Goal: Task Accomplishment & Management: Use online tool/utility

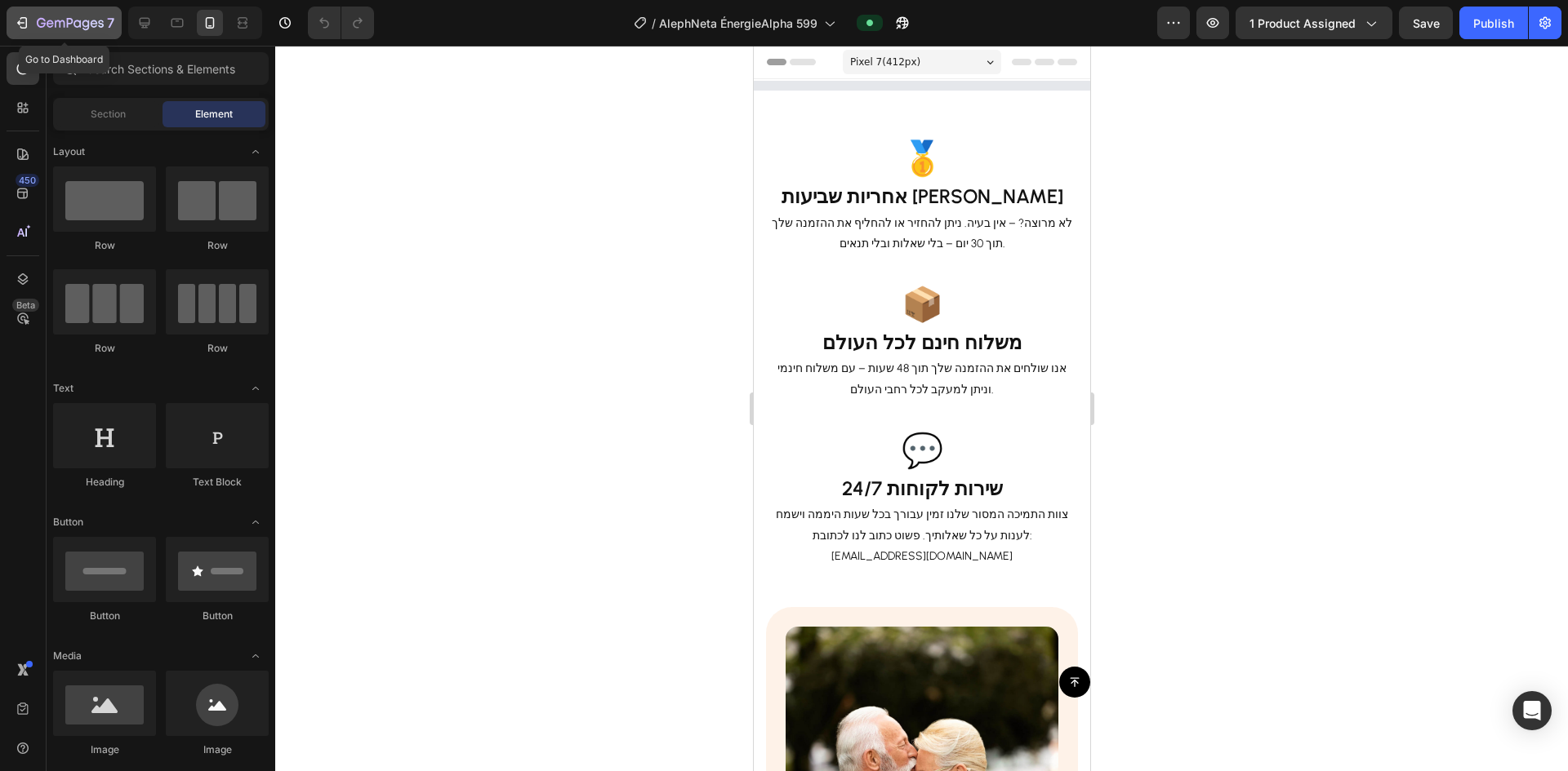
click at [32, 17] on div "7" at bounding box center [64, 23] width 101 height 20
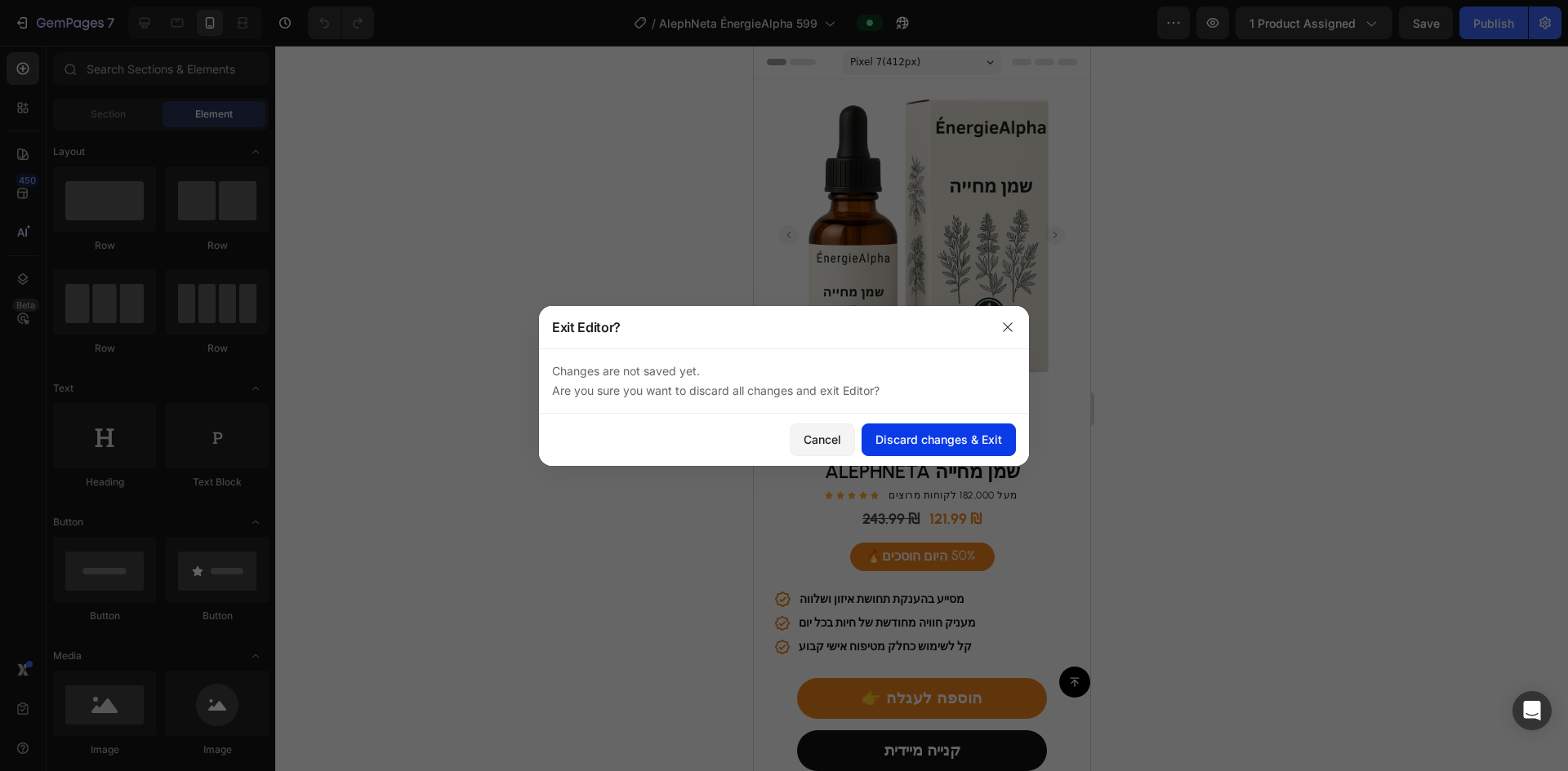
click at [758, 436] on div "Discard changes & Exit" at bounding box center [938, 439] width 127 height 17
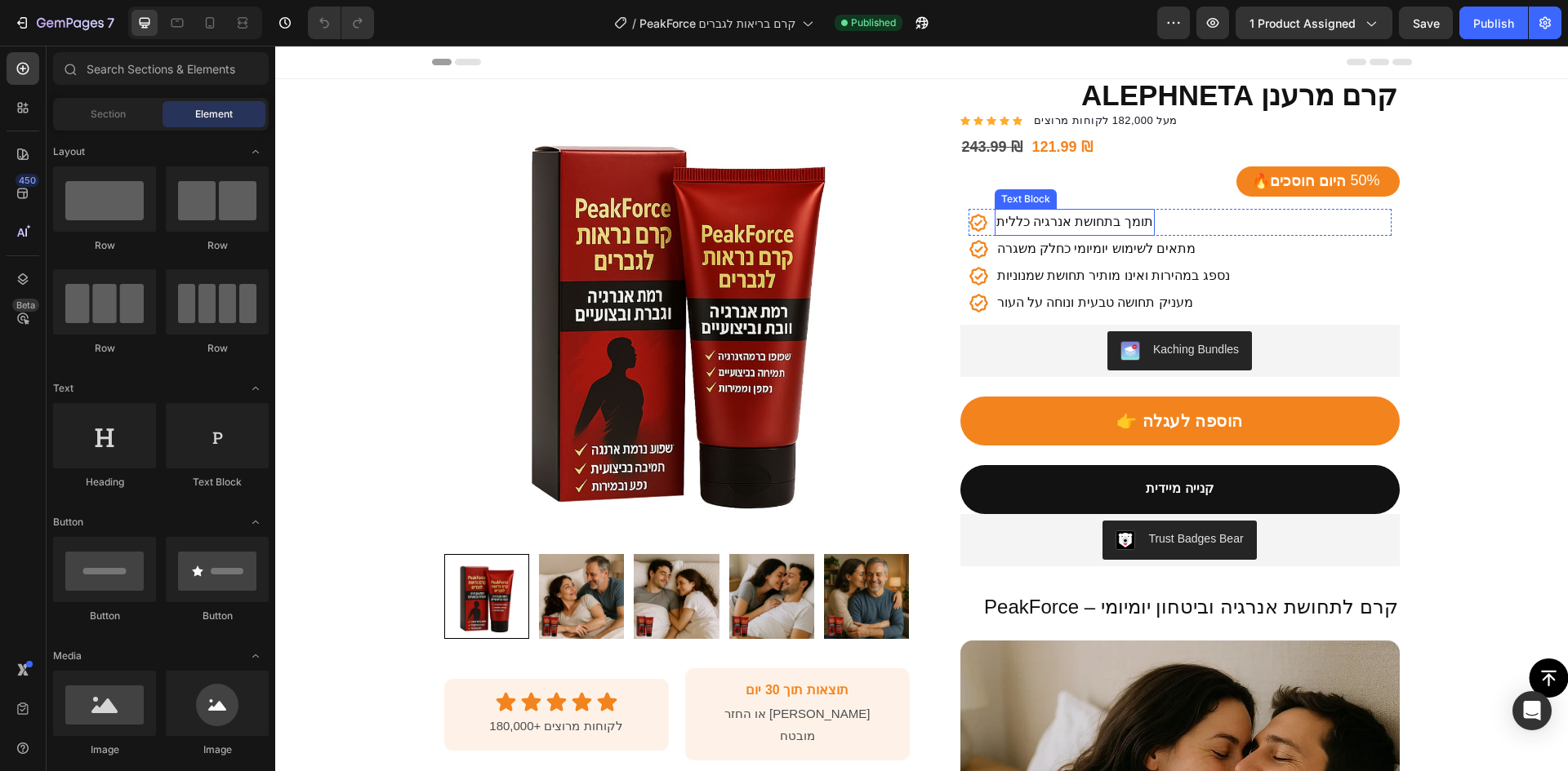
click at [1070, 224] on p "תומך בתחושת אנרגיה כללית" at bounding box center [1074, 222] width 157 height 24
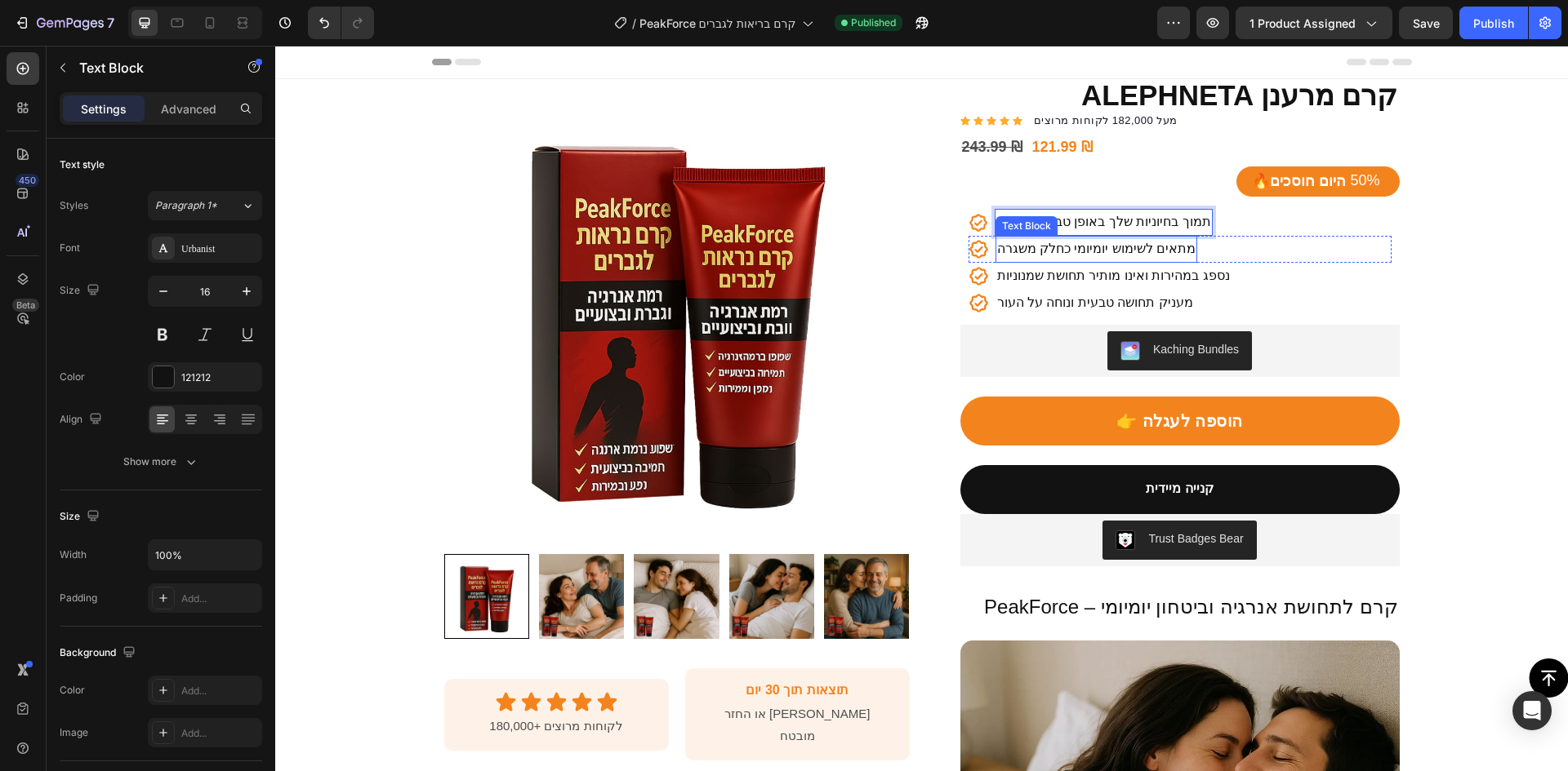
click at [1065, 249] on p "מתאים לשימוש יומיומי כחלק משגרה" at bounding box center [1097, 249] width 199 height 24
click at [1131, 281] on p "נספג במהירות ואינו מותיר תחושת שמנוניות" at bounding box center [1113, 276] width 232 height 24
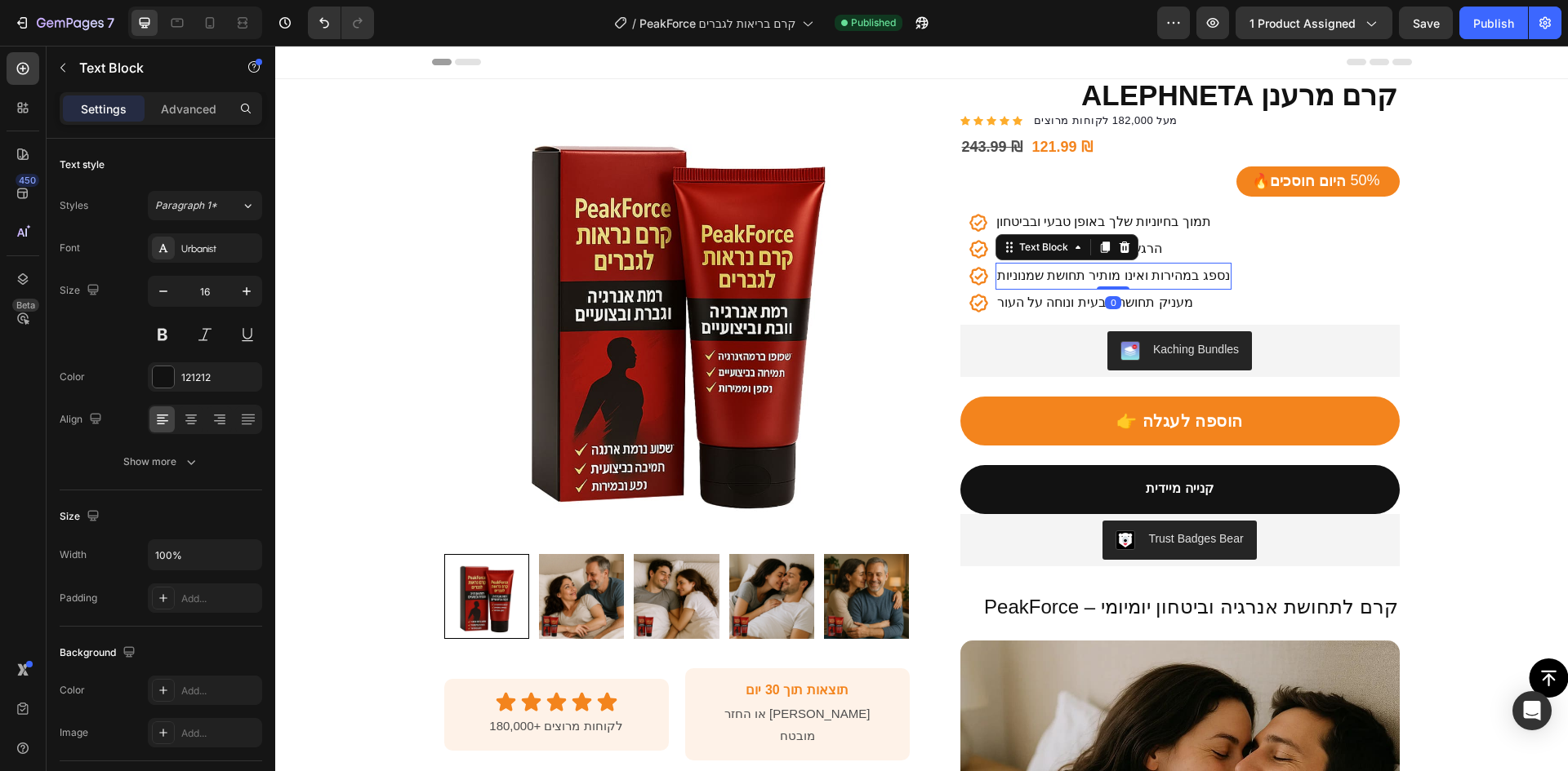
click at [1131, 281] on p "נספג במהירות ואינו מותיר תחושת שמנוניות" at bounding box center [1113, 276] width 232 height 24
click at [1152, 301] on p "מעניק תחושה טבעית ונוחה על העור" at bounding box center [1095, 303] width 196 height 24
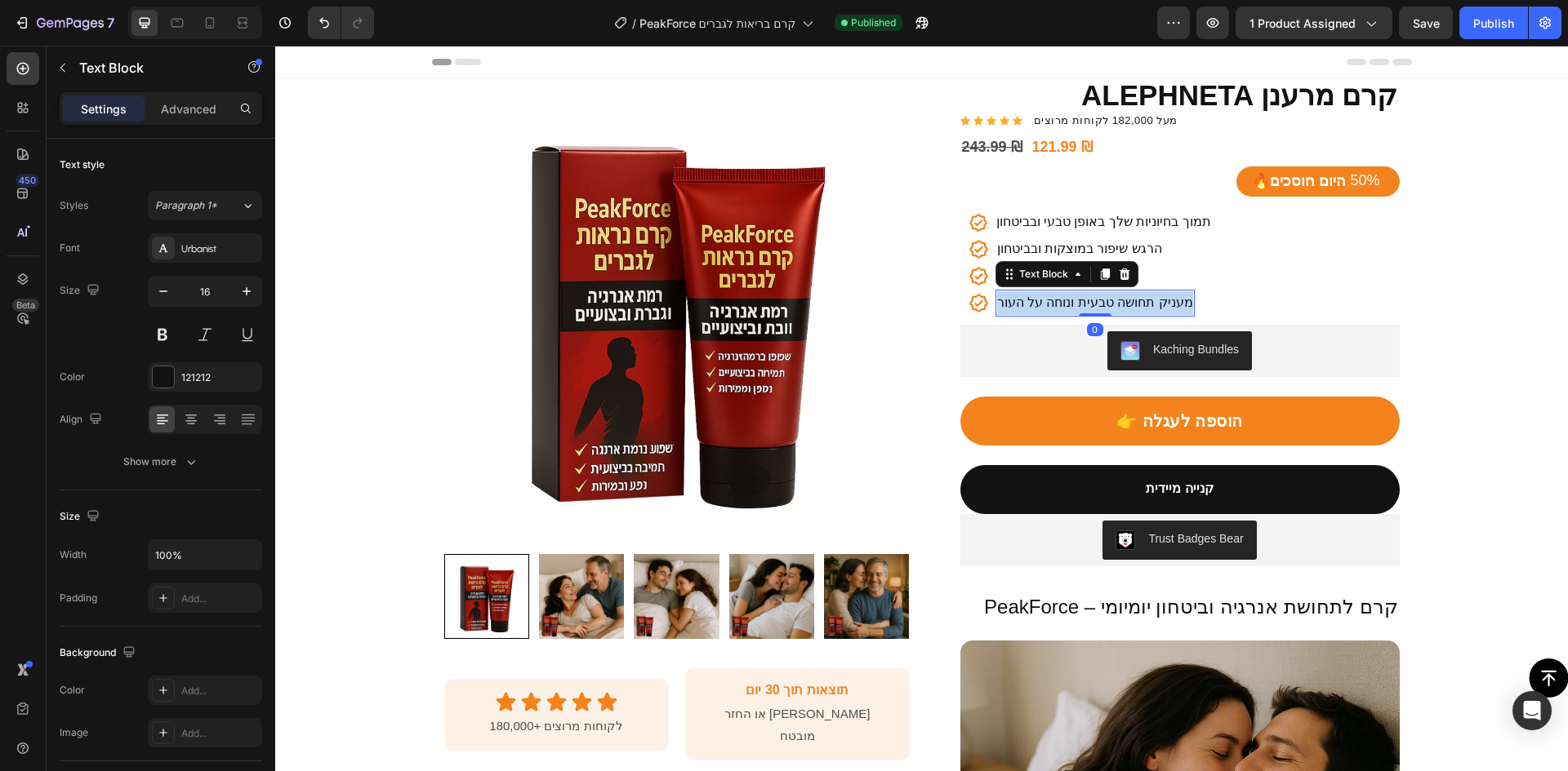
click at [1152, 301] on p "מעניק תחושה טבעית ונוחה על העור" at bounding box center [1095, 303] width 196 height 24
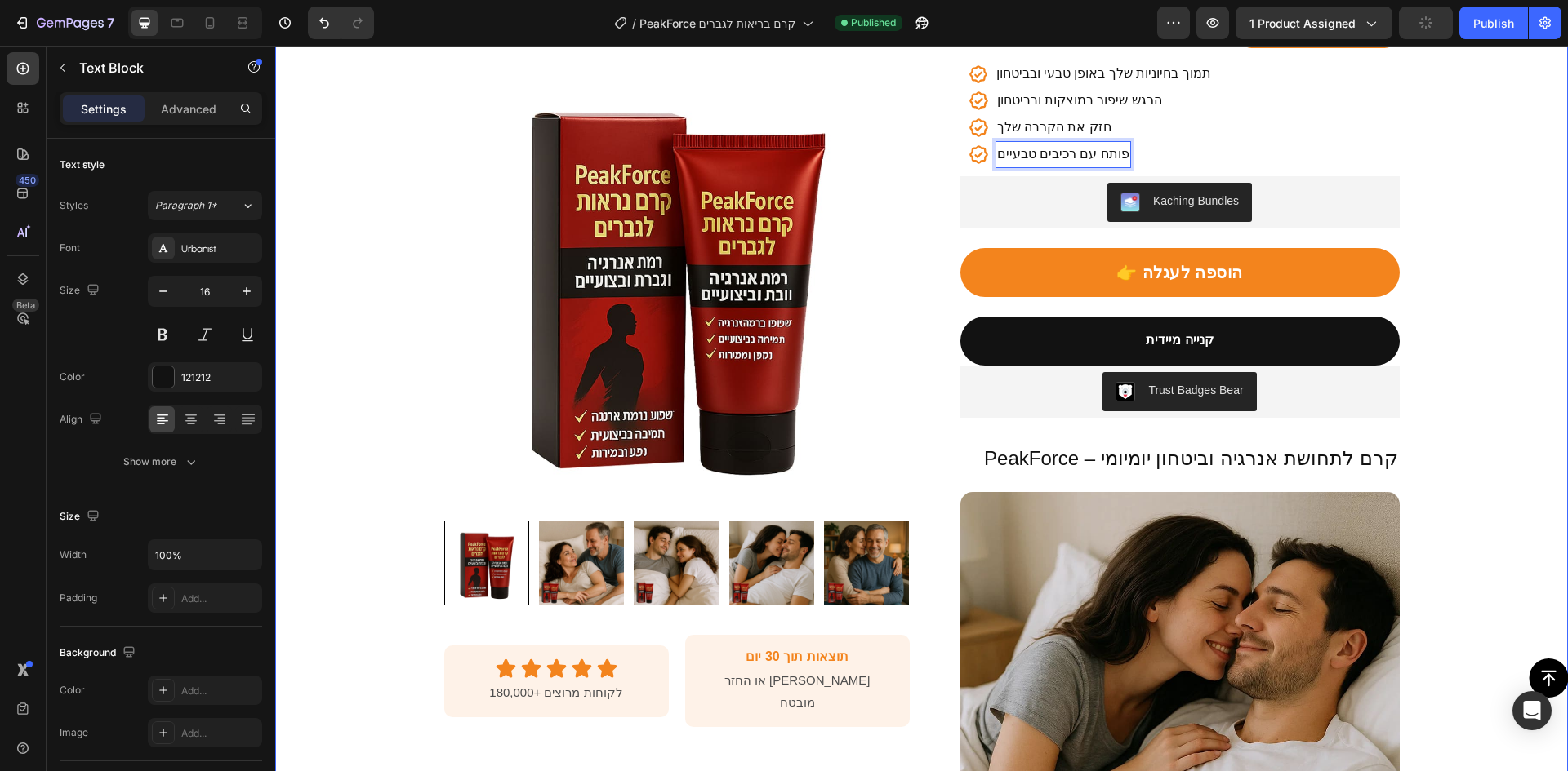
scroll to position [245, 0]
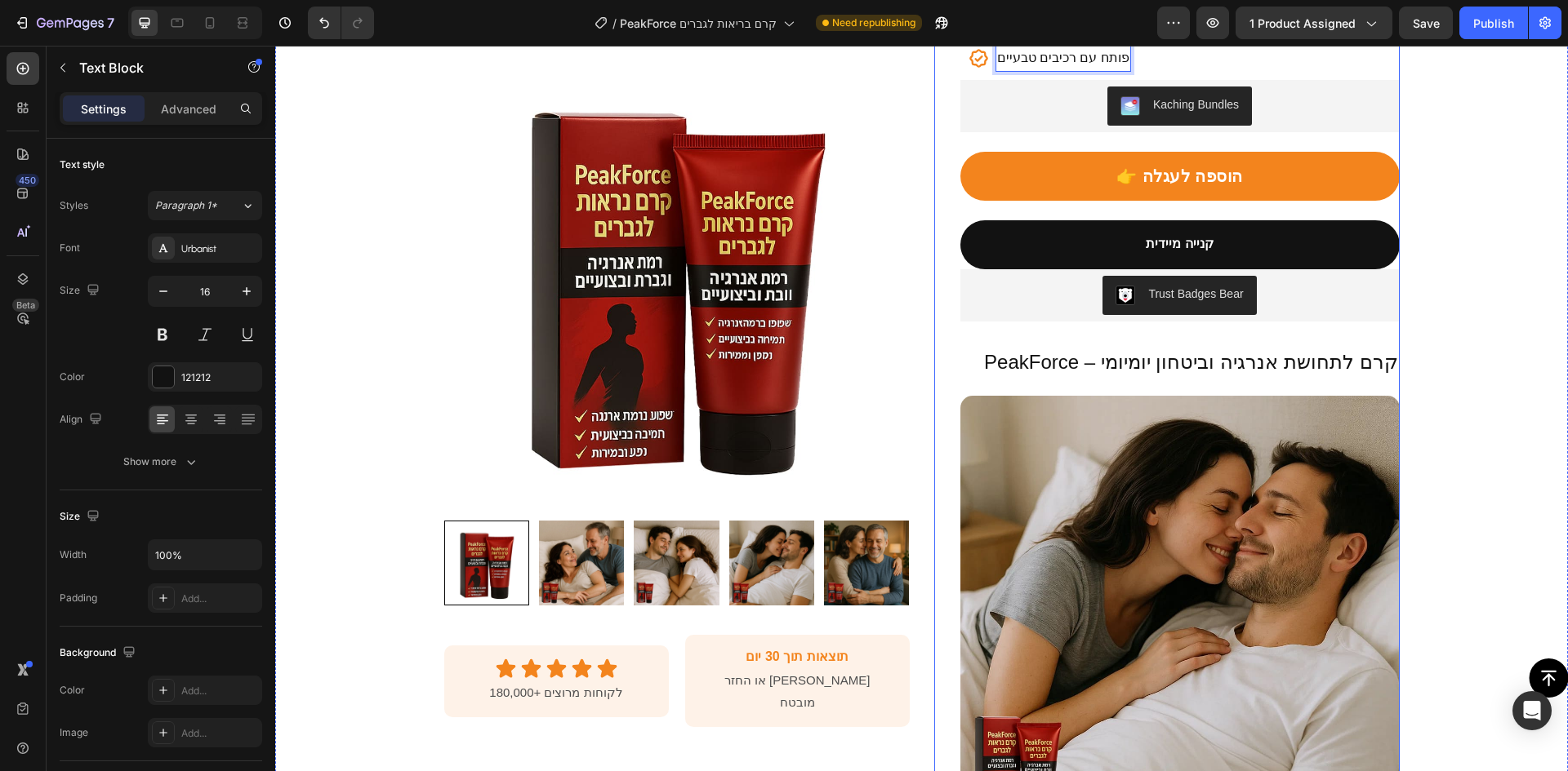
click at [1154, 362] on h2 "PeakForce – קרם לתחושת אנרגיה וביטחון יומיומי" at bounding box center [1179, 362] width 439 height 29
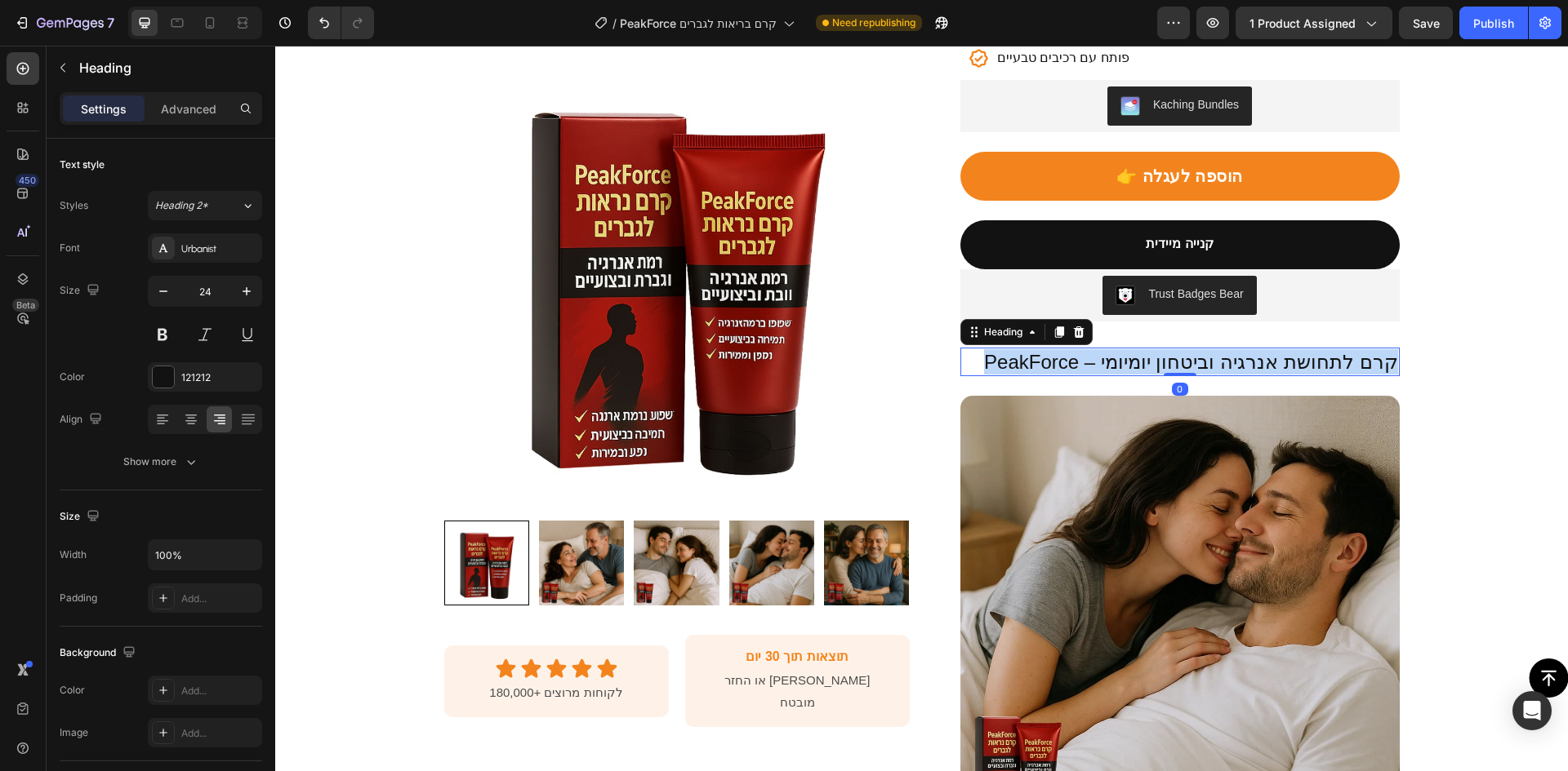
click at [1154, 362] on p "PeakForce – קרם לתחושת אנרגיה וביטחון יומיומי" at bounding box center [1179, 362] width 436 height 26
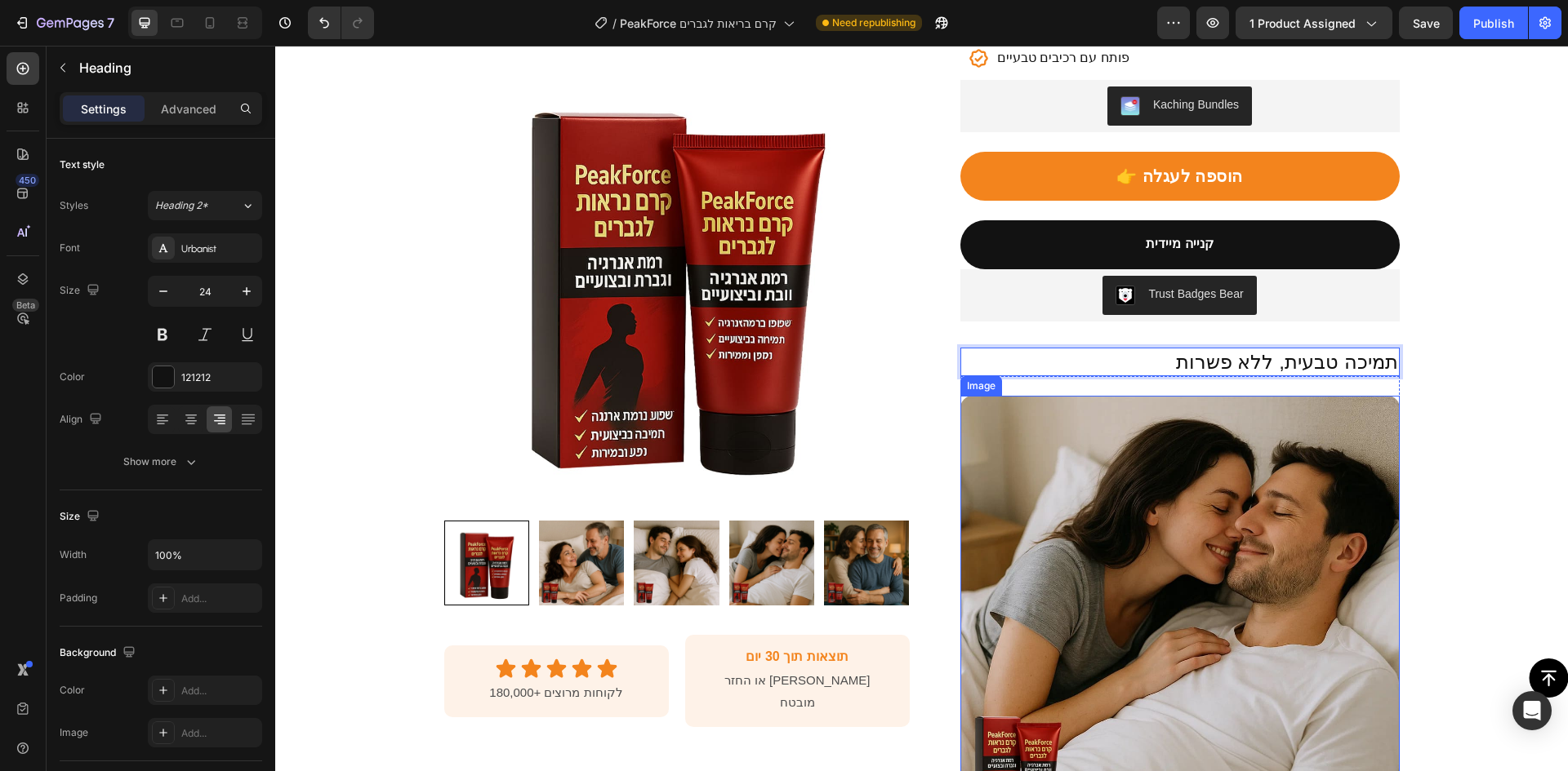
scroll to position [490, 0]
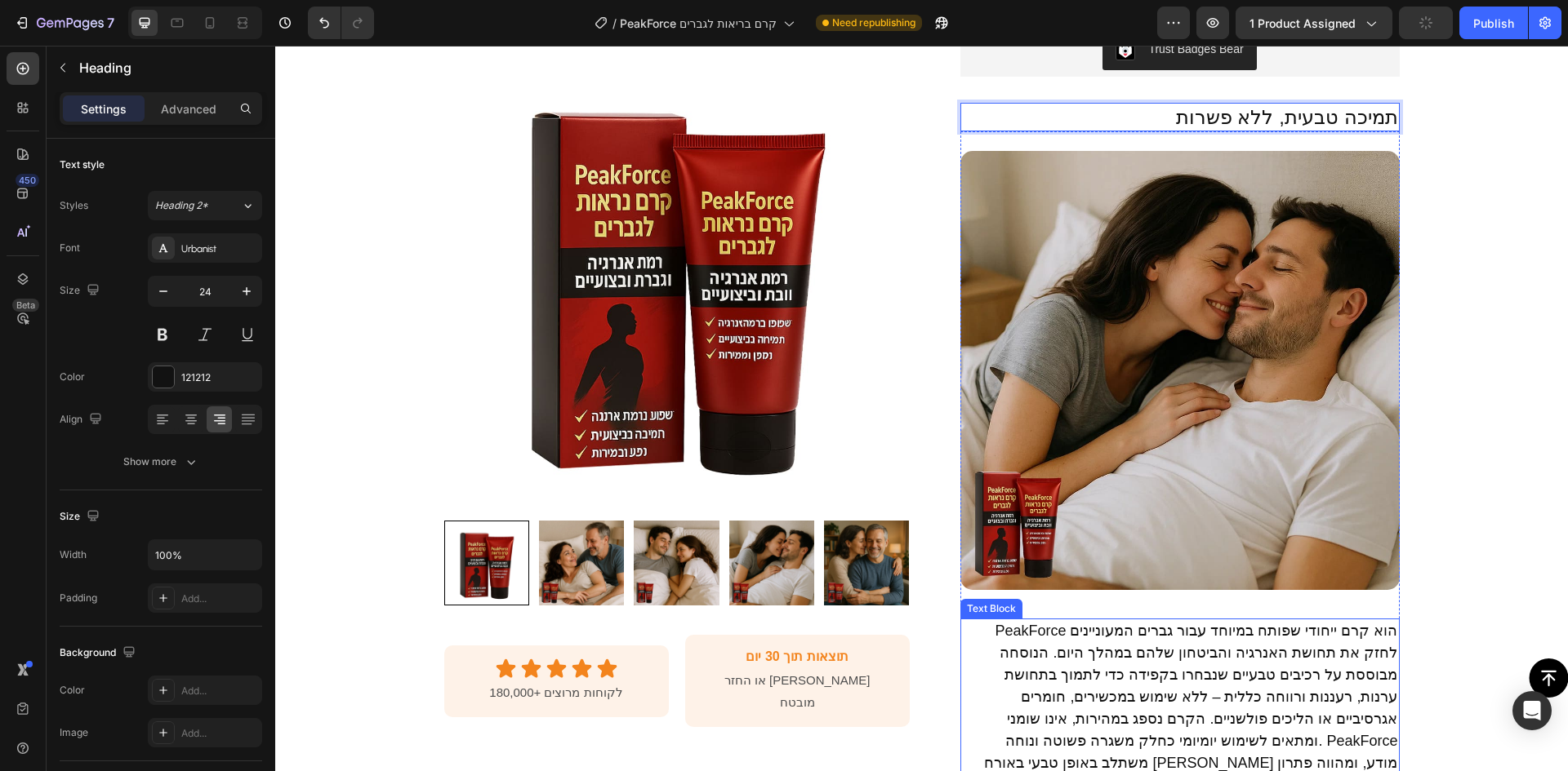
click at [1126, 657] on p "PeakForce הוא קרם ייחודי שפותח במיוחד עבור גברים המעוניינים לחזק את תחושת האנרג…" at bounding box center [1179, 708] width 436 height 176
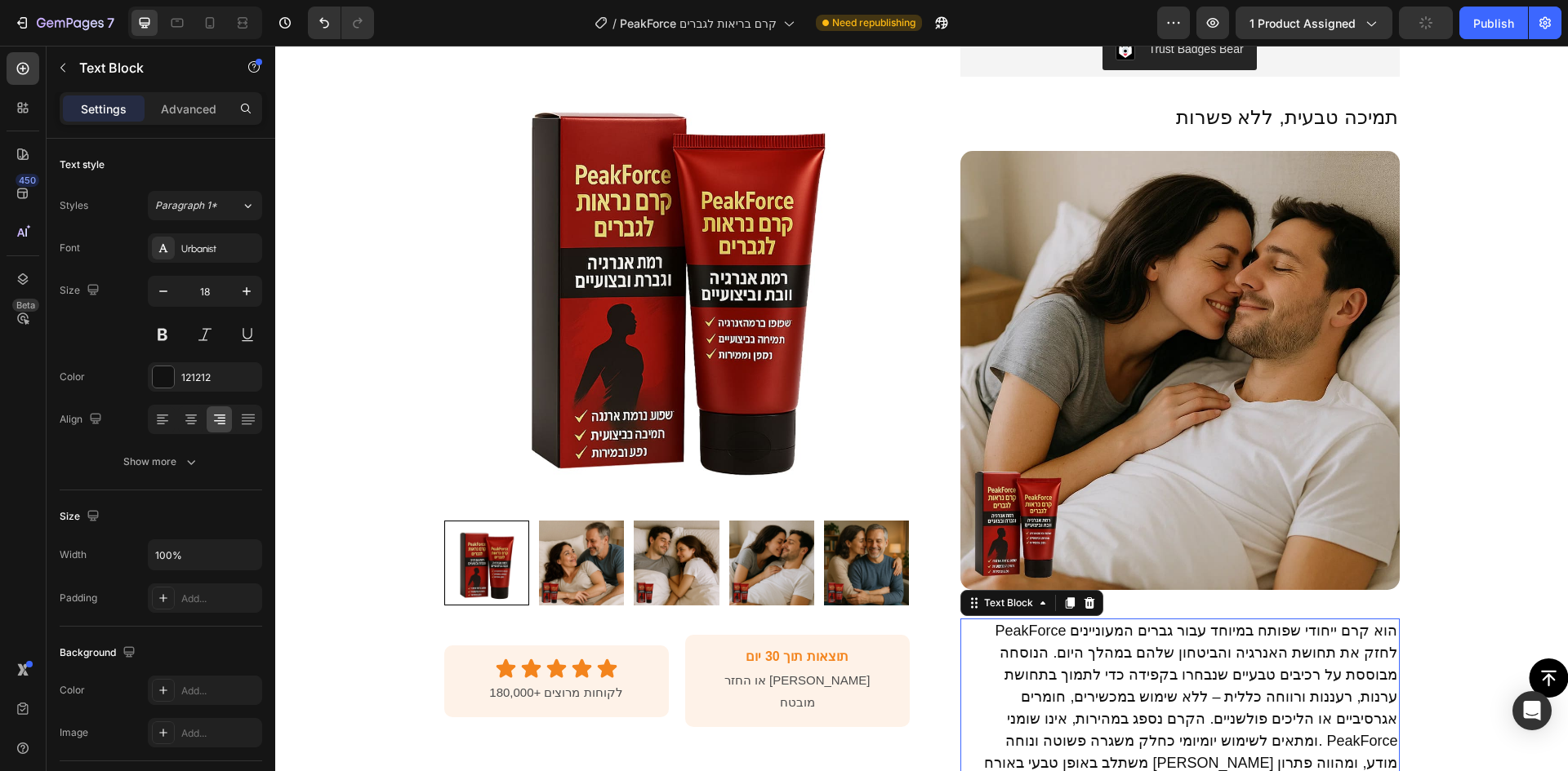
click at [1126, 657] on p "PeakForce הוא קרם ייחודי שפותח במיוחד עבור גברים המעוניינים לחזק את תחושת האנרג…" at bounding box center [1179, 708] width 436 height 176
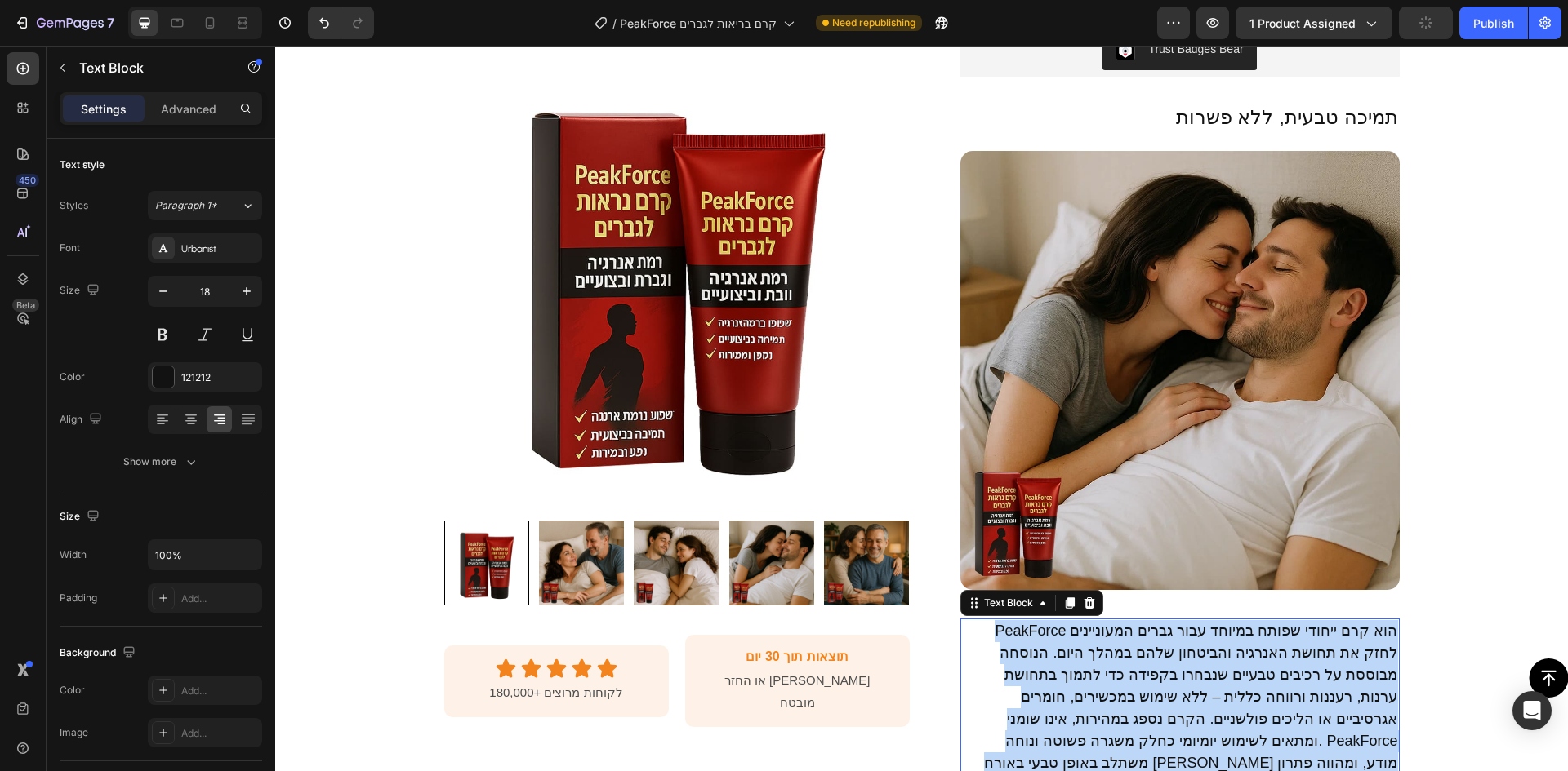
click at [1126, 657] on p "PeakForce הוא קרם ייחודי שפותח במיוחד עבור גברים המעוניינים לחזק את תחושת האנרג…" at bounding box center [1179, 708] width 436 height 176
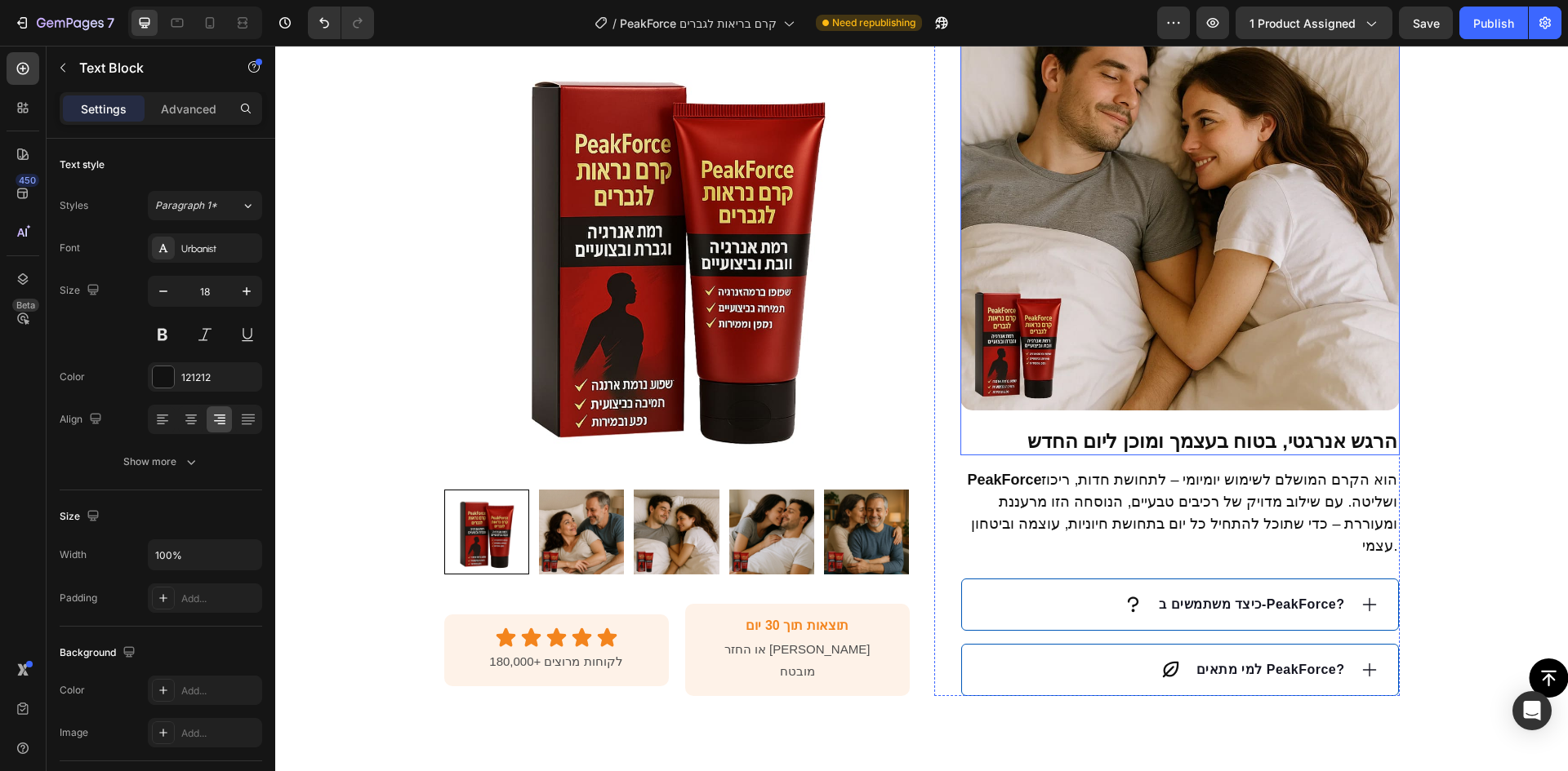
scroll to position [1306, 0]
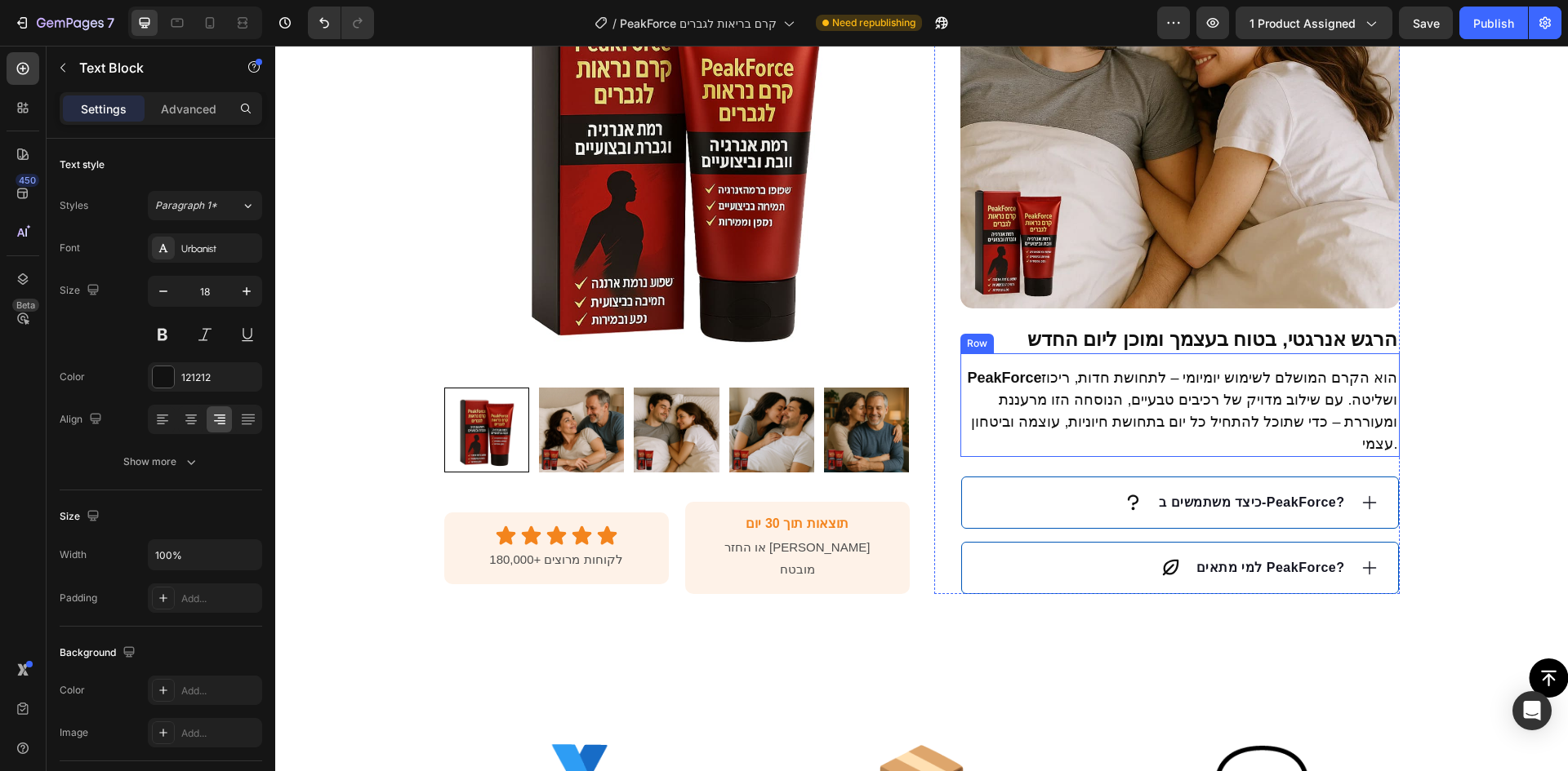
click at [1187, 351] on h2 "הרגש אנרגטי, בטוח בעצמך ומוכן ליום החדש" at bounding box center [1179, 339] width 439 height 29
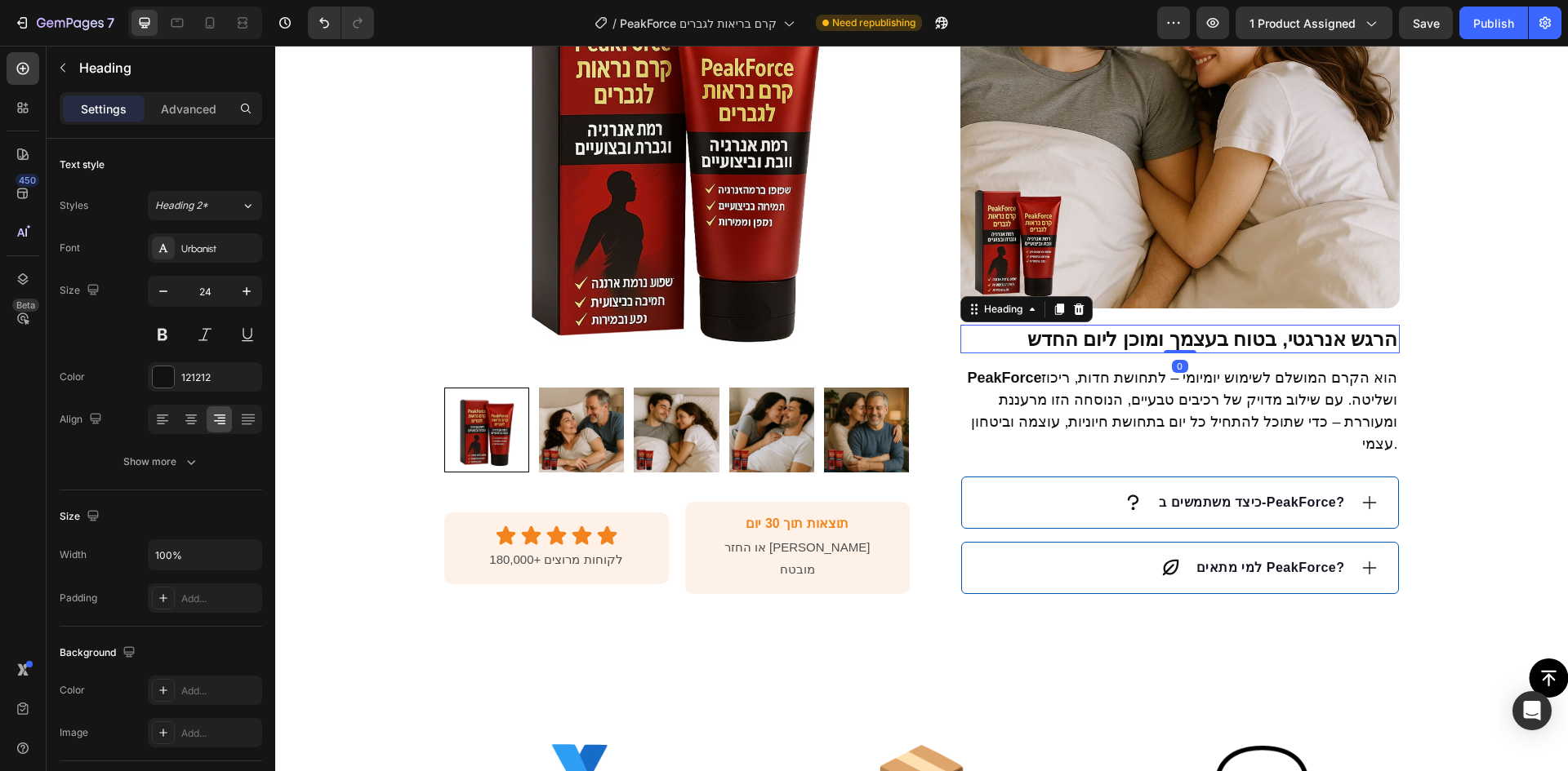
click at [1187, 343] on strong "הרגש אנרגטי, בטוח בעצמך ומוכן ליום החדש" at bounding box center [1213, 339] width 371 height 22
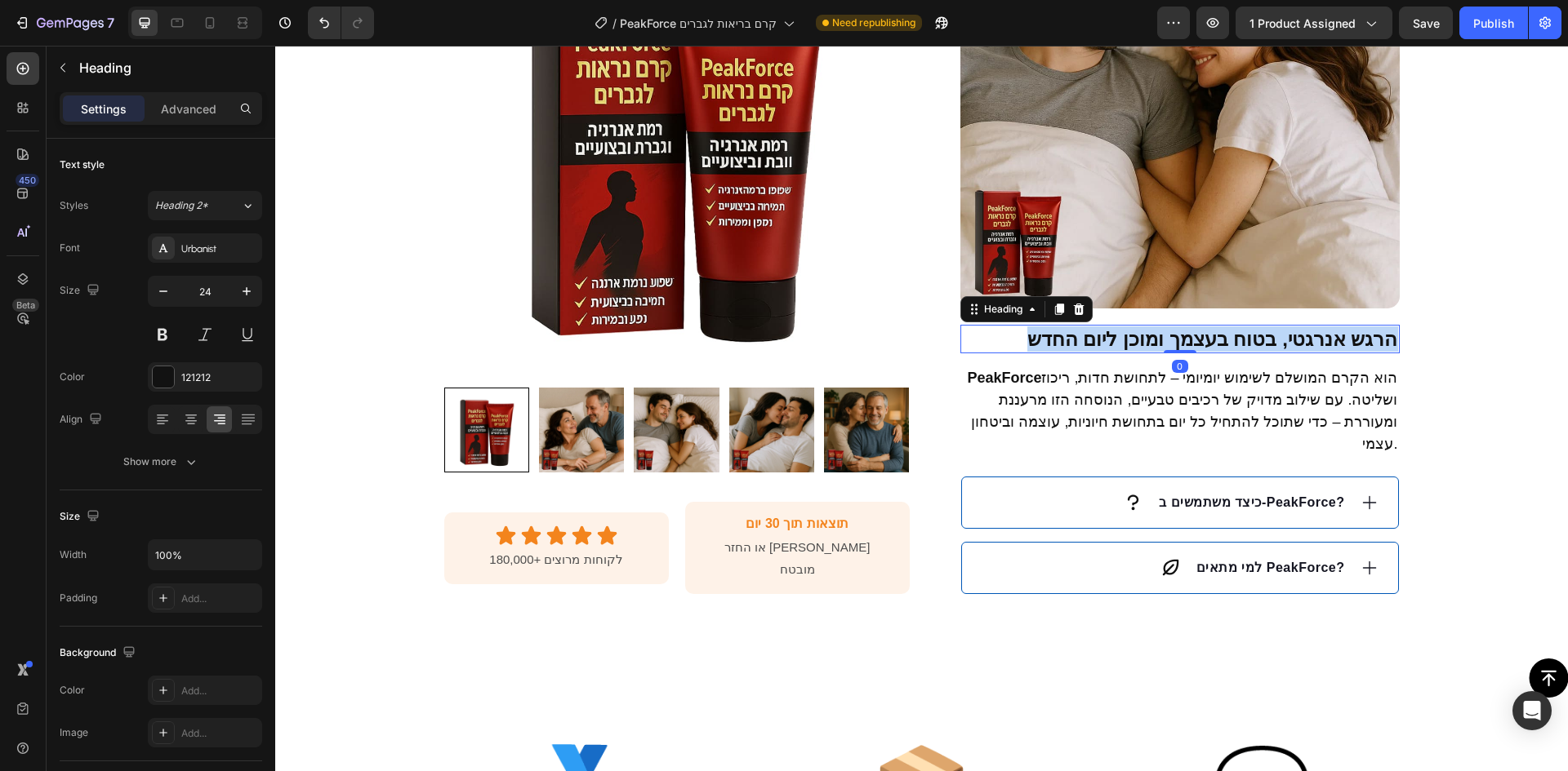
click at [1187, 343] on strong "הרגש אנרגטי, בטוח בעצמך ומוכן ליום החדש" at bounding box center [1213, 339] width 371 height 22
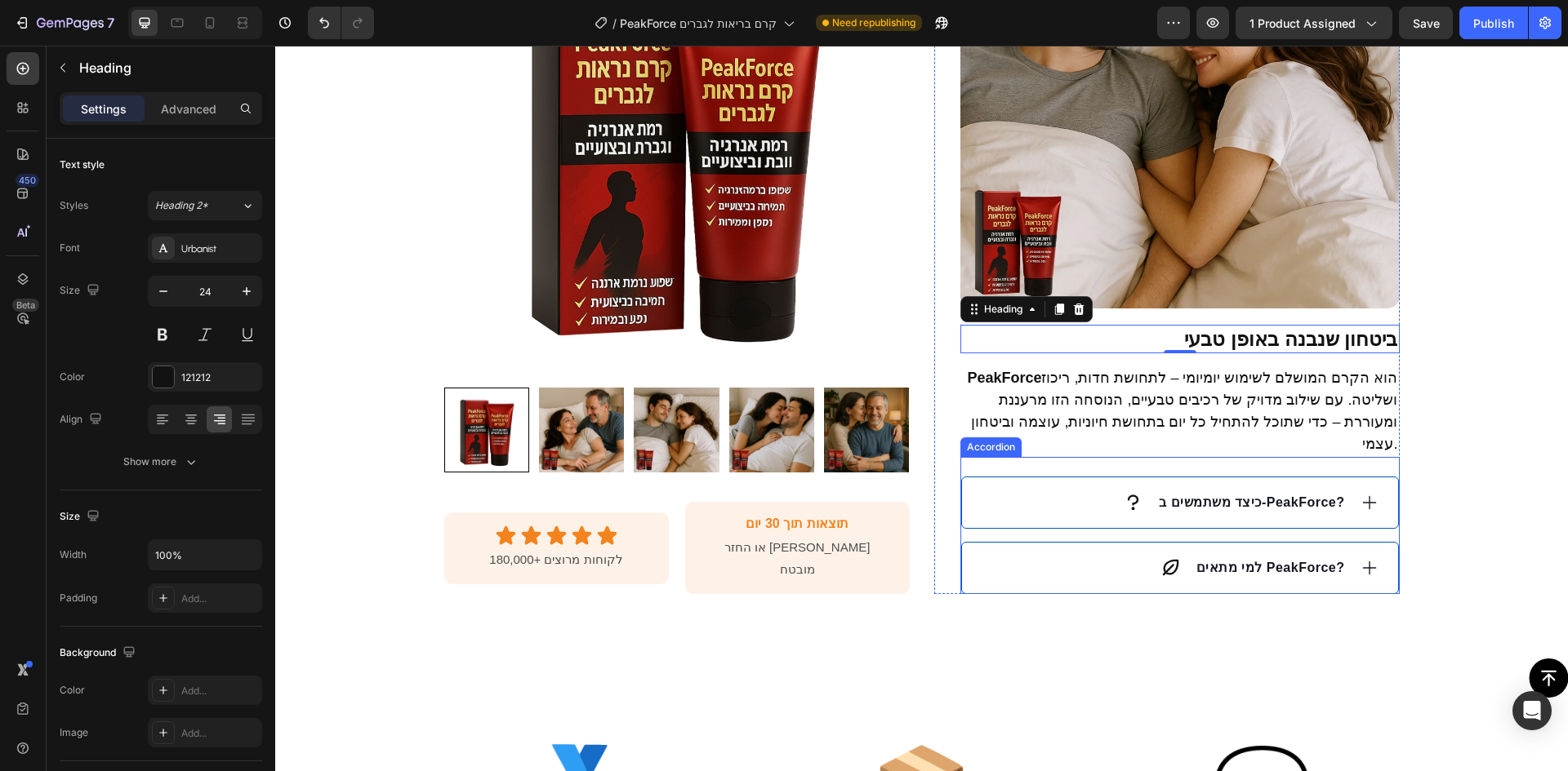
click at [1220, 404] on p "PeakForce הוא הקרם המושלם לשימוש יומיומי – לתחושת חדות, ריכוז ושליטה. עם שילוב …" at bounding box center [1179, 411] width 436 height 88
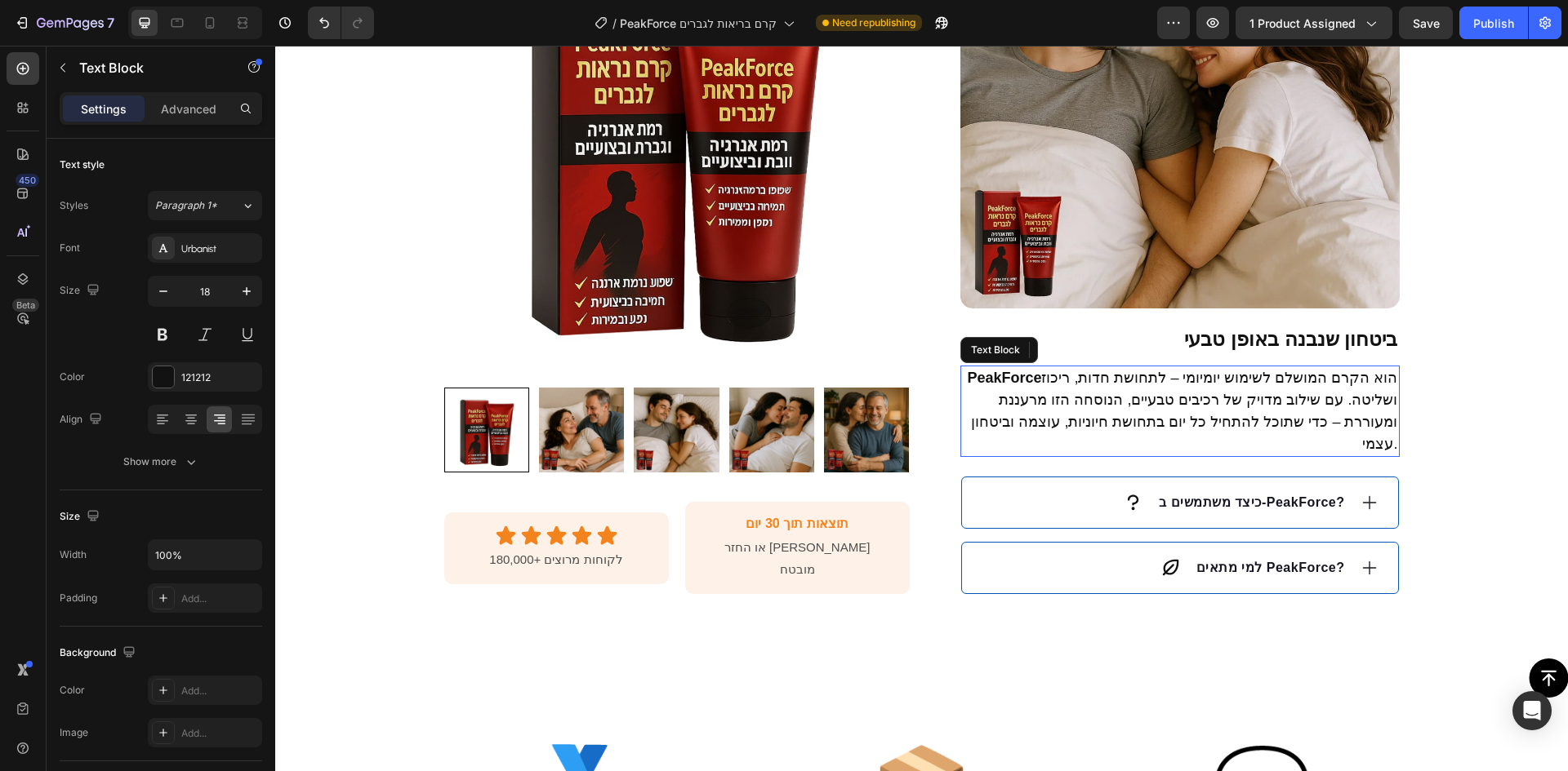
click at [1220, 404] on p "PeakForce הוא הקרם המושלם לשימוש יומיומי – לתחושת חדות, ריכוז ושליטה. עם שילוב …" at bounding box center [1179, 411] width 436 height 88
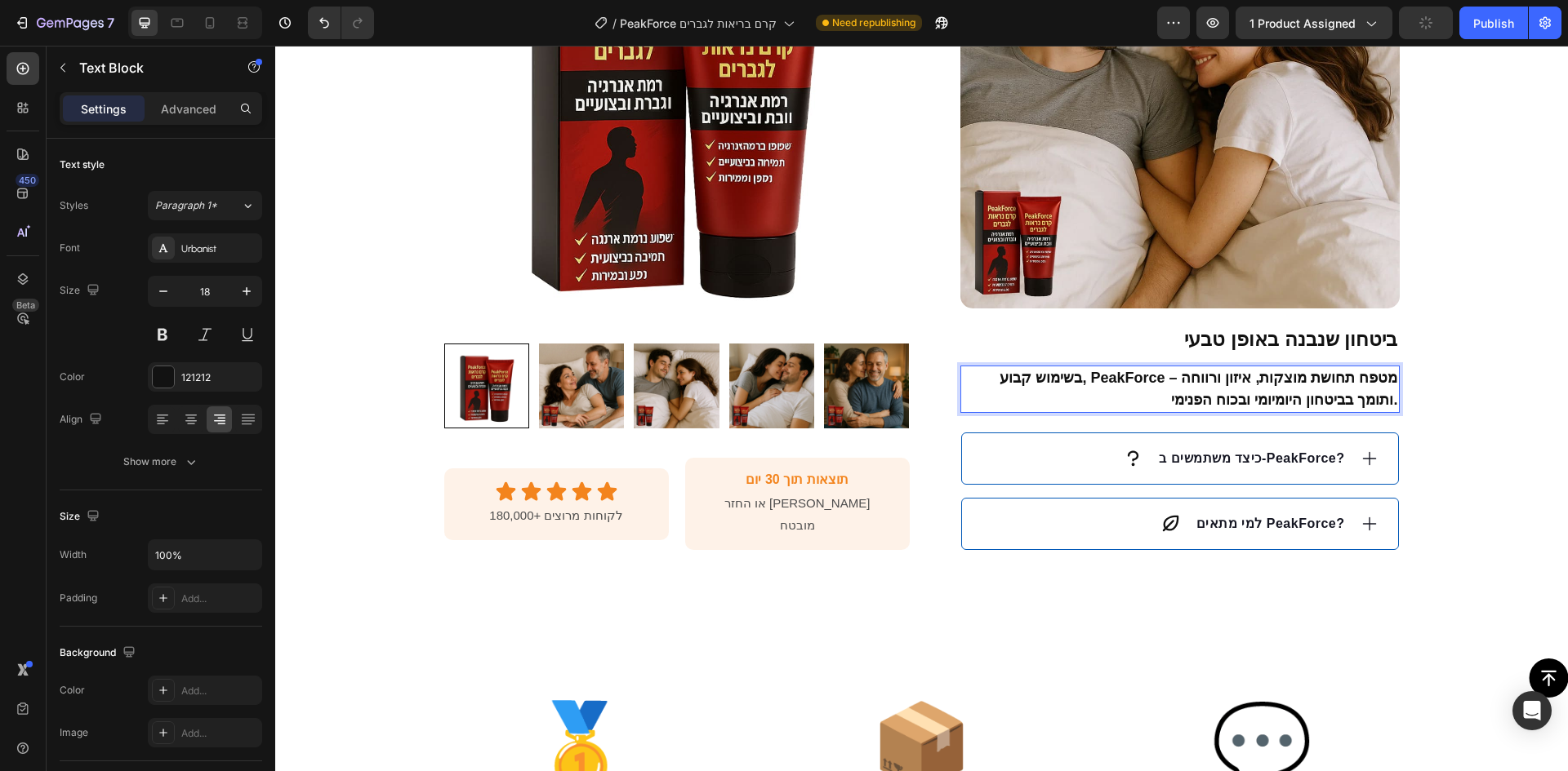
click at [1219, 403] on strong "בשימוש קבוע, PeakForce מטפח תחושת מוצקות, איזון ורווחה – ותומך בביטחון היומיומי…" at bounding box center [1198, 389] width 398 height 39
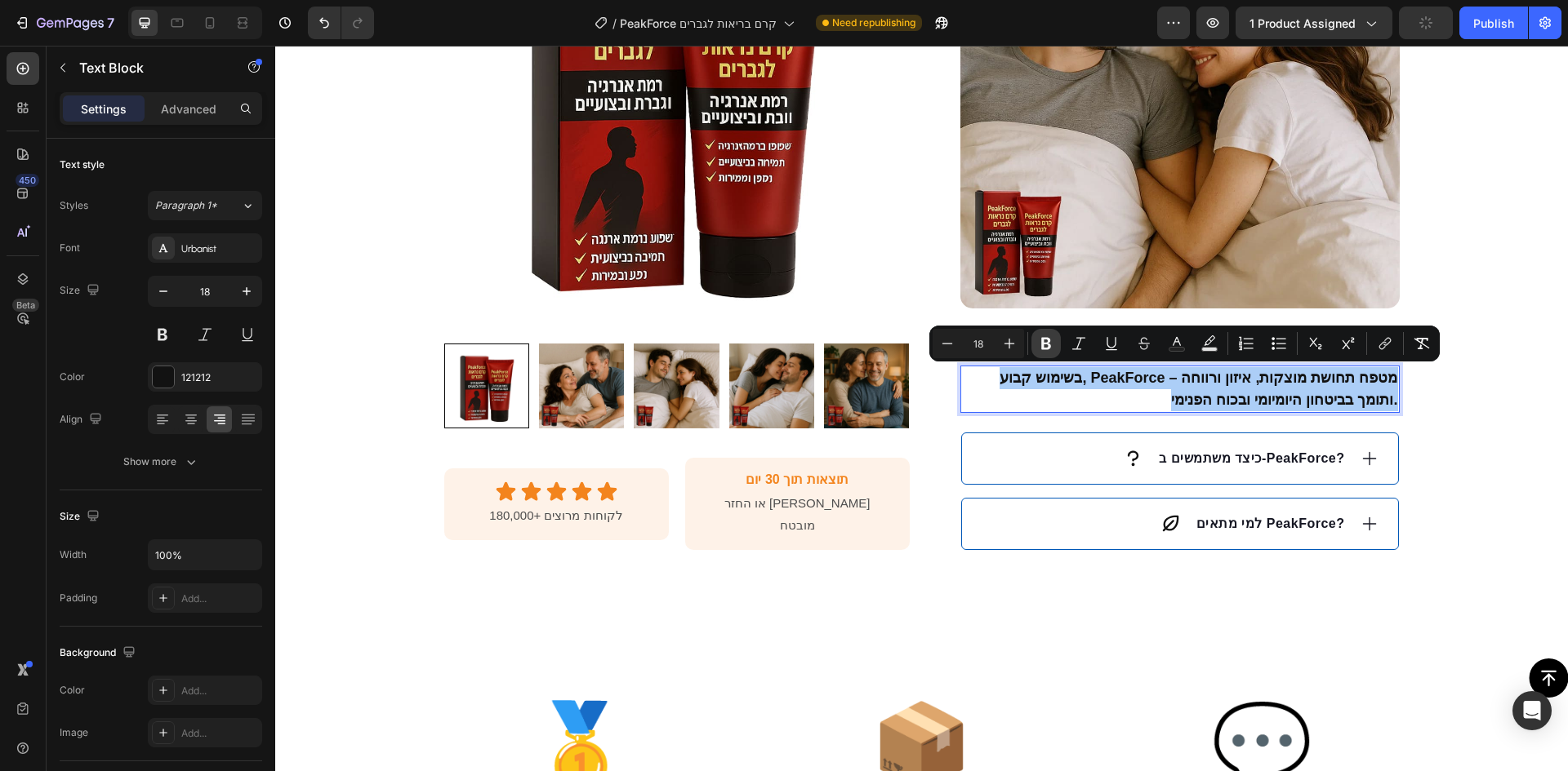
click at [1040, 339] on icon "Editor contextual toolbar" at bounding box center [1046, 343] width 16 height 16
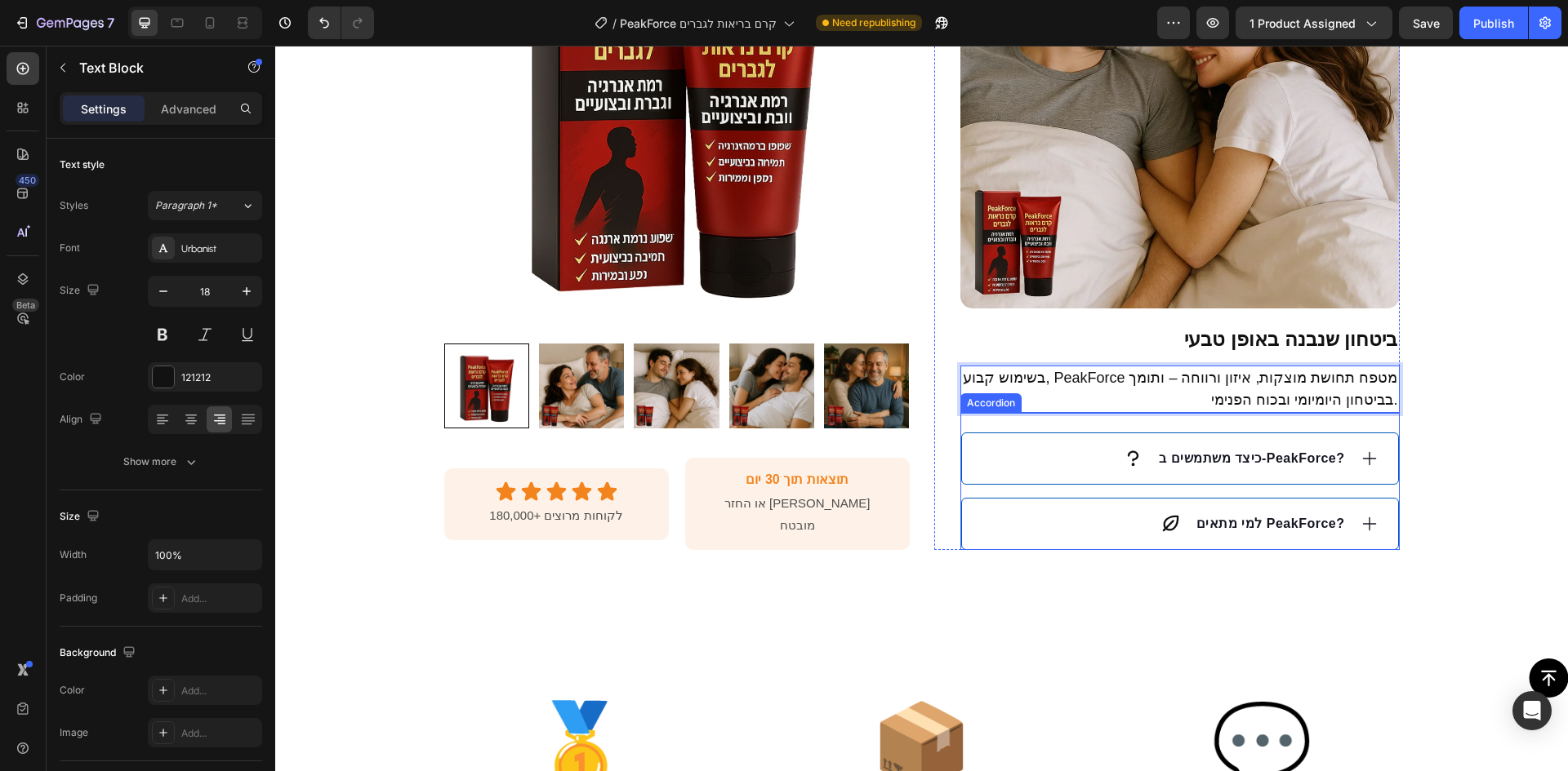
click at [1286, 460] on strong "כיצד משתמשים ב-PeakForce?" at bounding box center [1251, 458] width 185 height 14
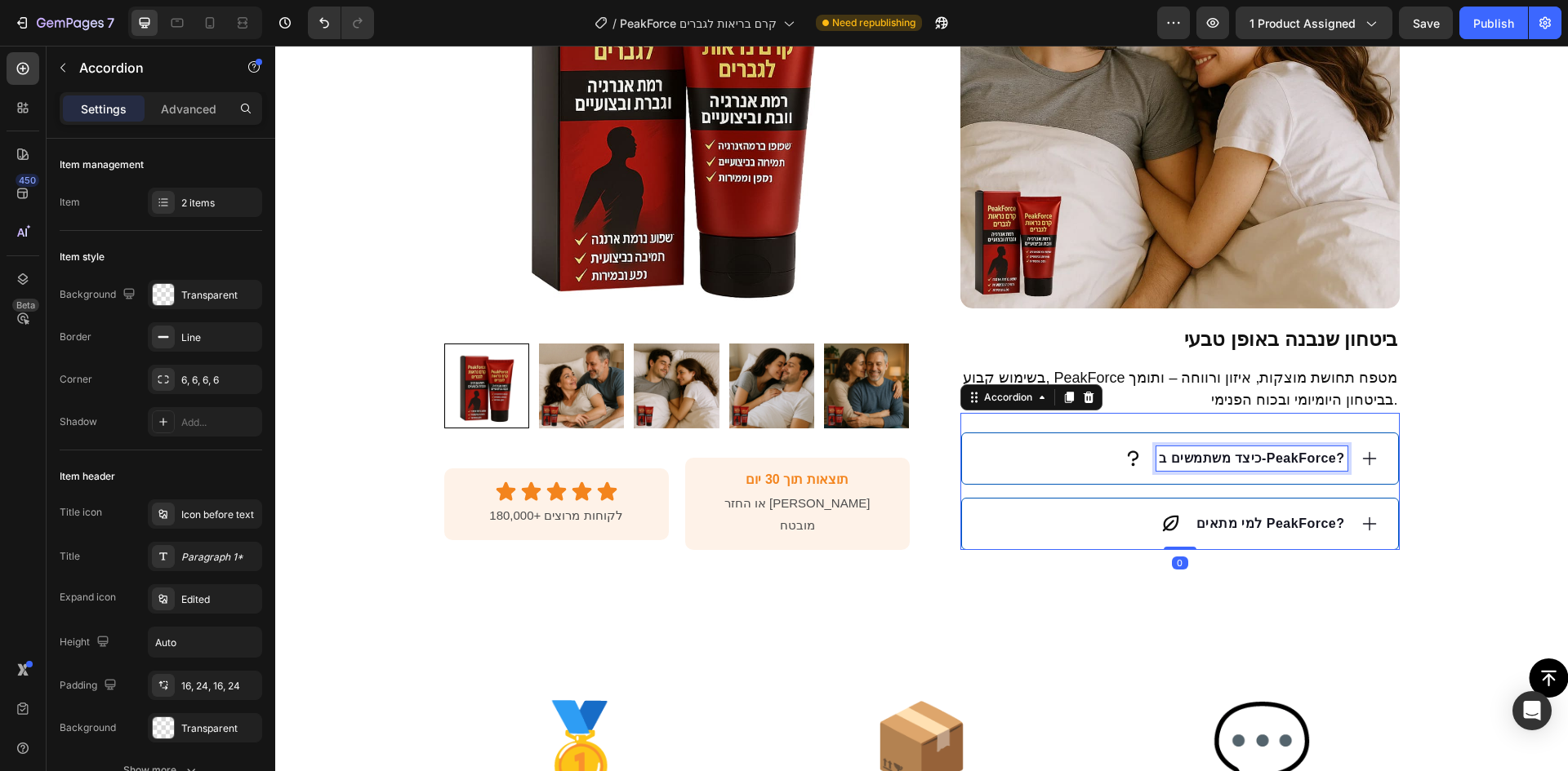
click at [1286, 460] on strong "כיצד משתמשים ב-PeakForce?" at bounding box center [1251, 458] width 185 height 14
click at [1154, 465] on div "אופן שימוש" at bounding box center [1164, 459] width 366 height 25
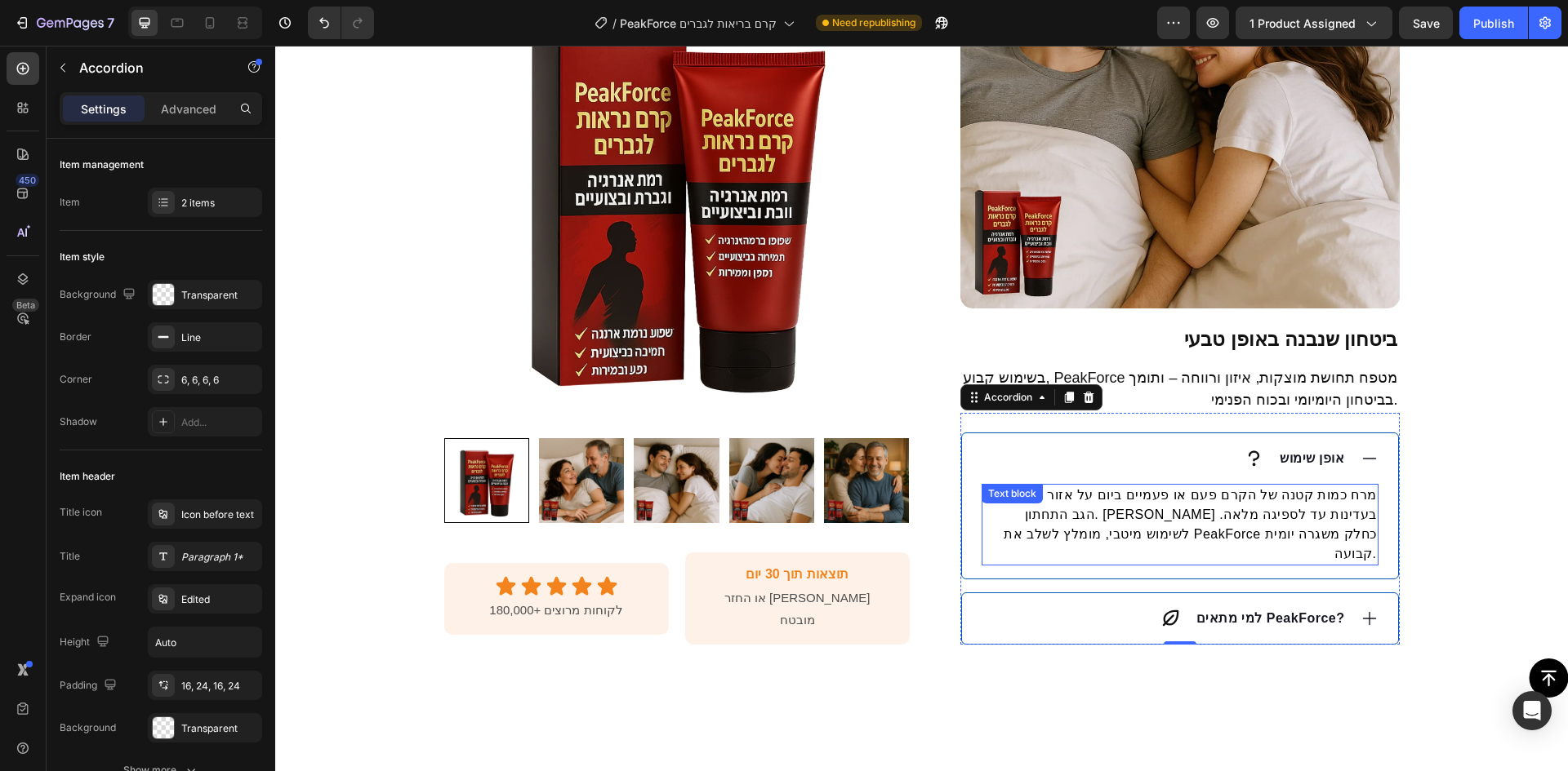
click at [1205, 510] on p "מרח כמות קטנה של הקרם פעם או פעמיים ביום על אזור הבטן או הגב התחתון. [PERSON_NA…" at bounding box center [1180, 525] width 394 height 78
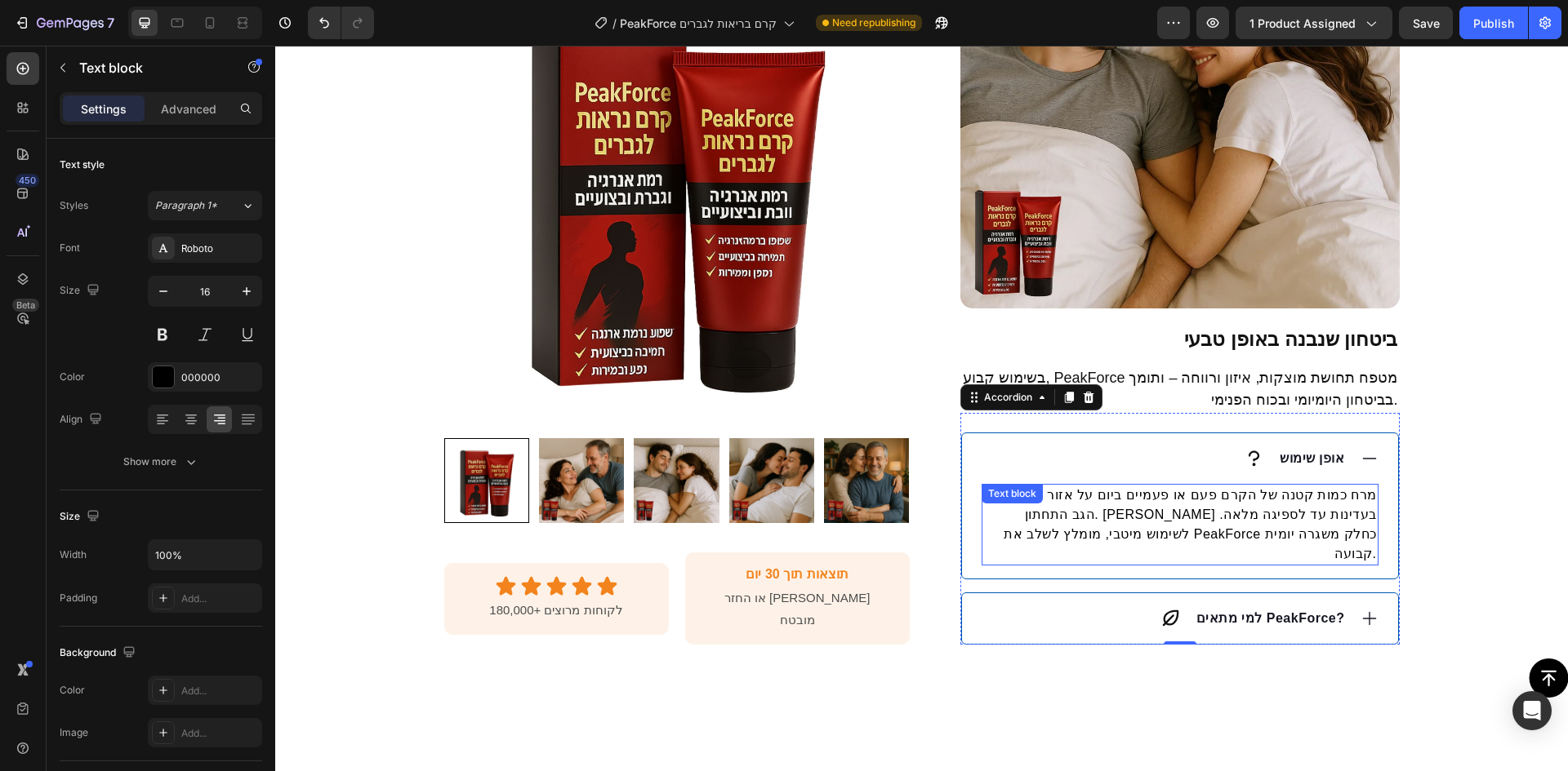
click at [1205, 510] on p "מרח כמות קטנה של הקרם פעם או פעמיים ביום על אזור הבטן או הגב התחתון. [PERSON_NA…" at bounding box center [1180, 525] width 394 height 78
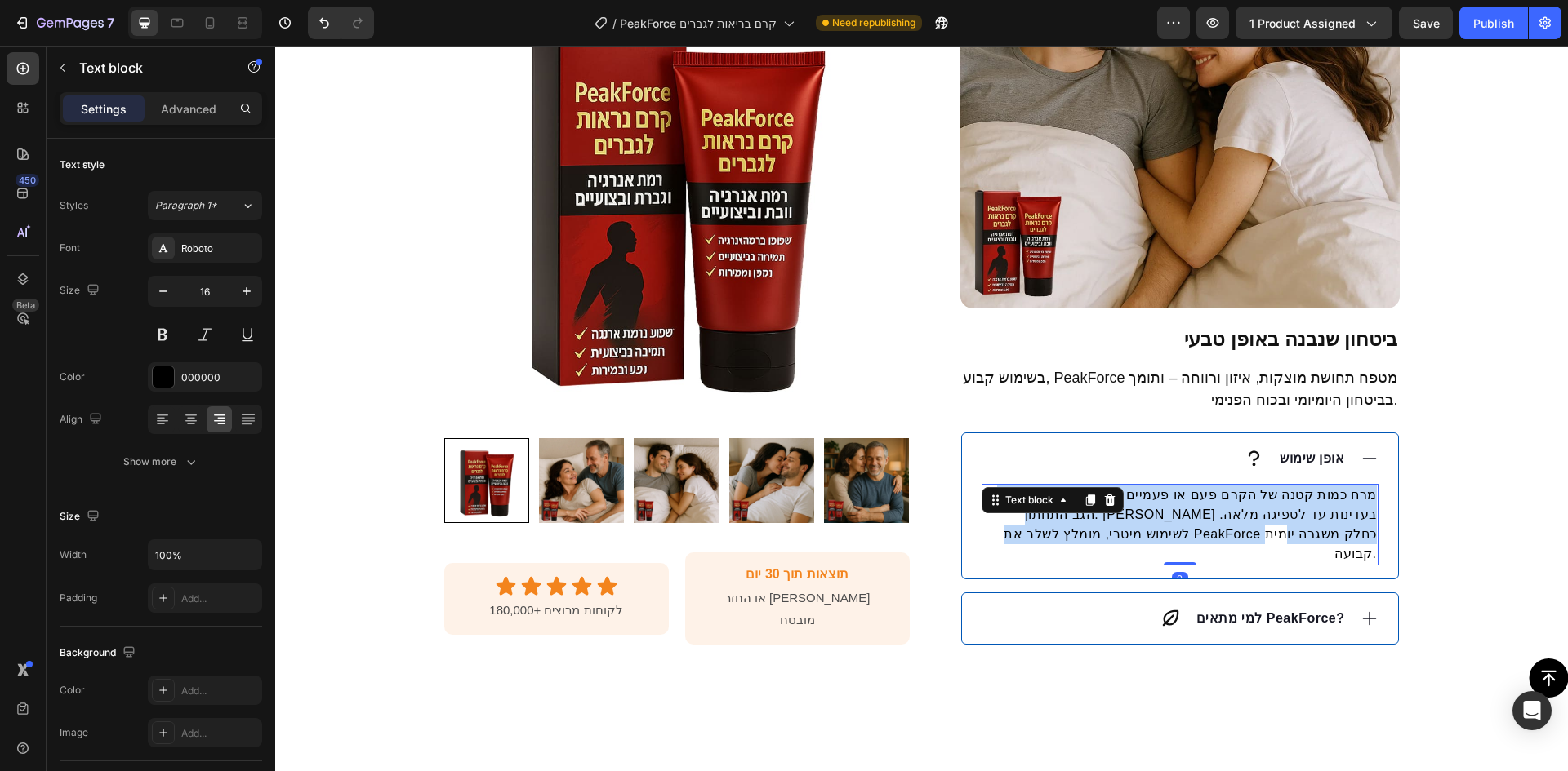
click at [1205, 510] on p "מרח כמות קטנה של הקרם פעם או פעמיים ביום על אזור הבטן או הגב התחתון. [PERSON_NA…" at bounding box center [1180, 525] width 394 height 78
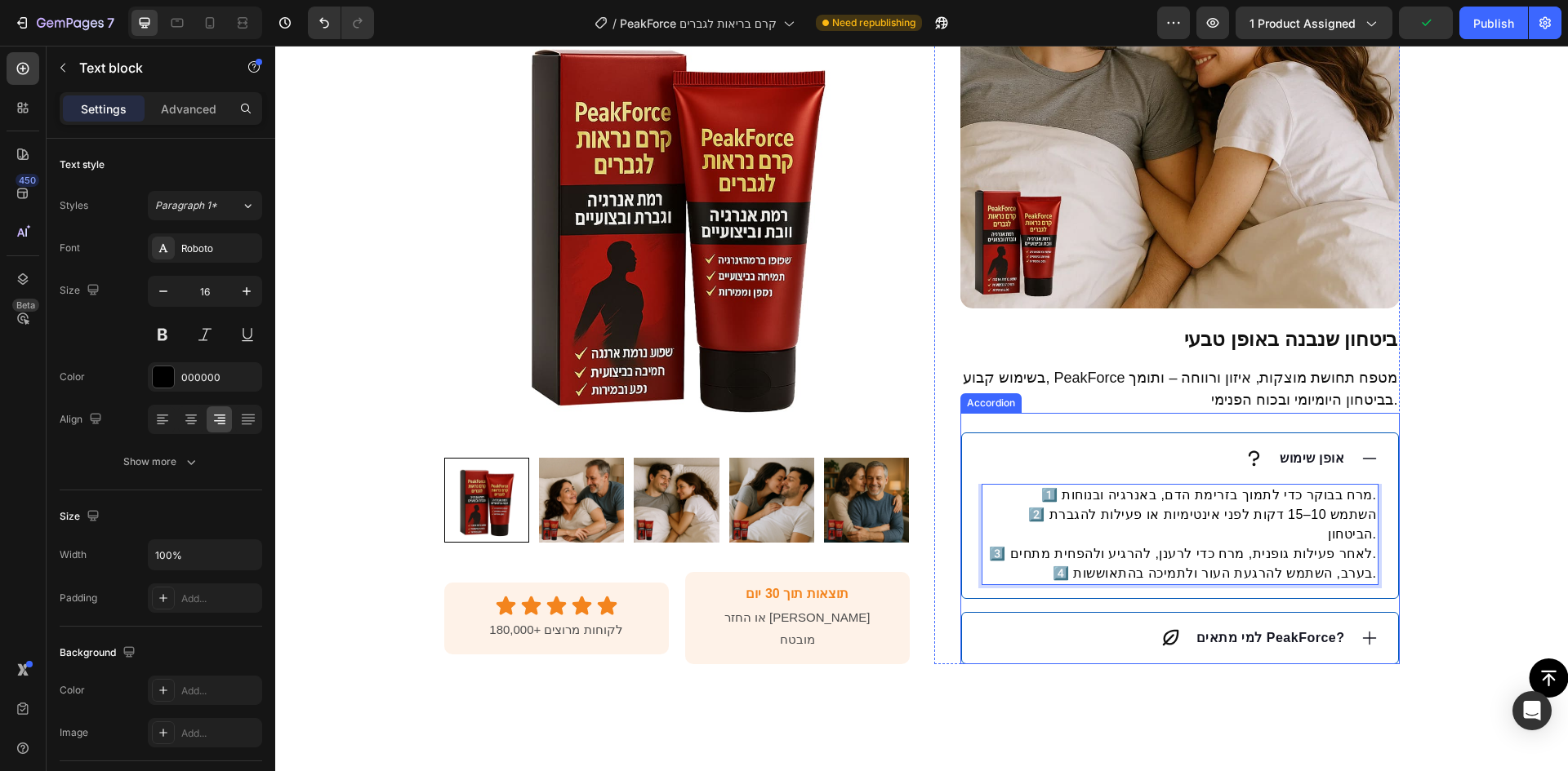
click at [1243, 631] on strong "למי מתאים PeakForce?" at bounding box center [1271, 638] width 148 height 14
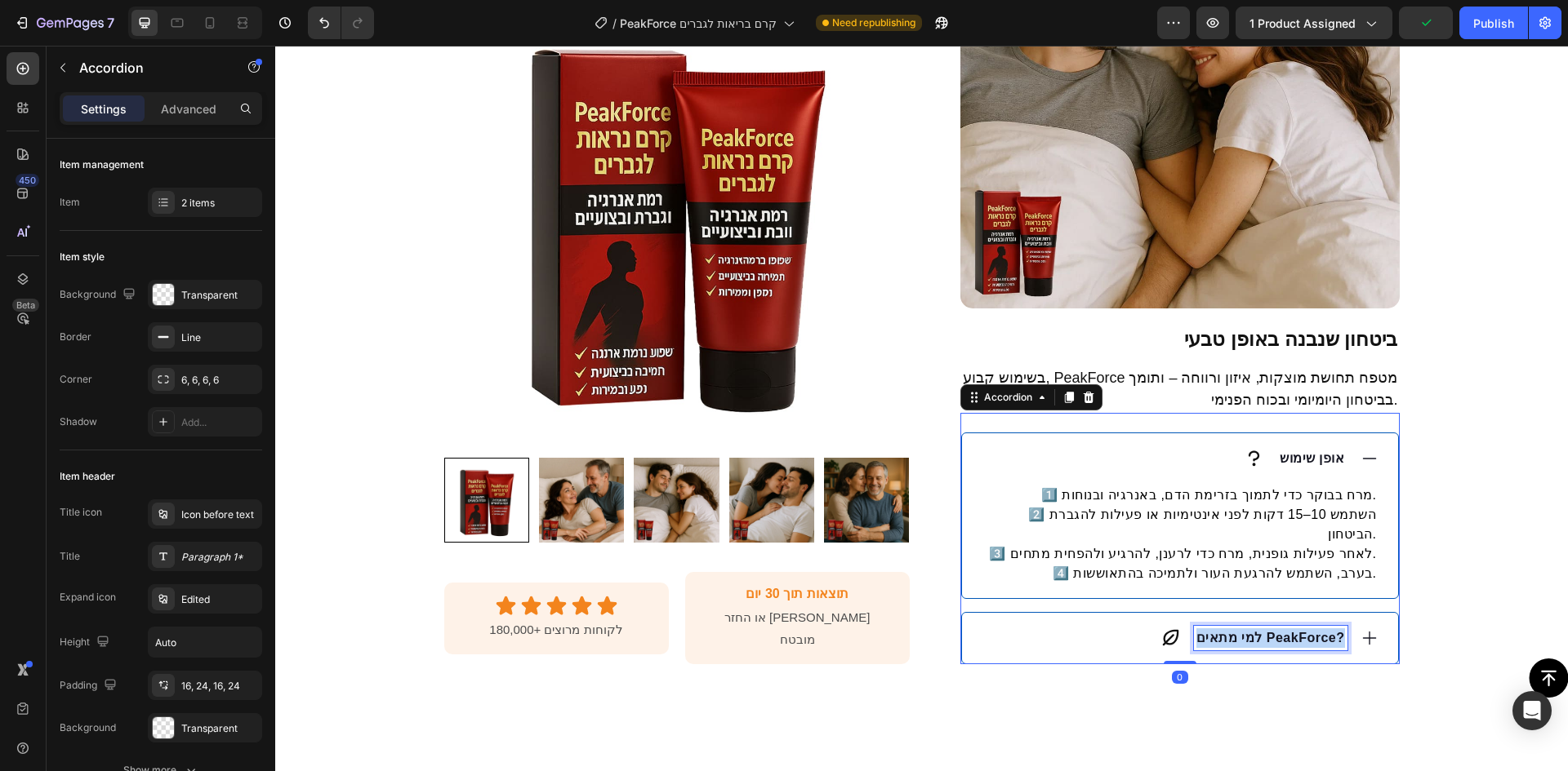
click at [1243, 631] on strong "למי מתאים PeakForce?" at bounding box center [1271, 638] width 148 height 14
click at [1069, 626] on div "למי PeakForce מתאים?" at bounding box center [1164, 638] width 366 height 25
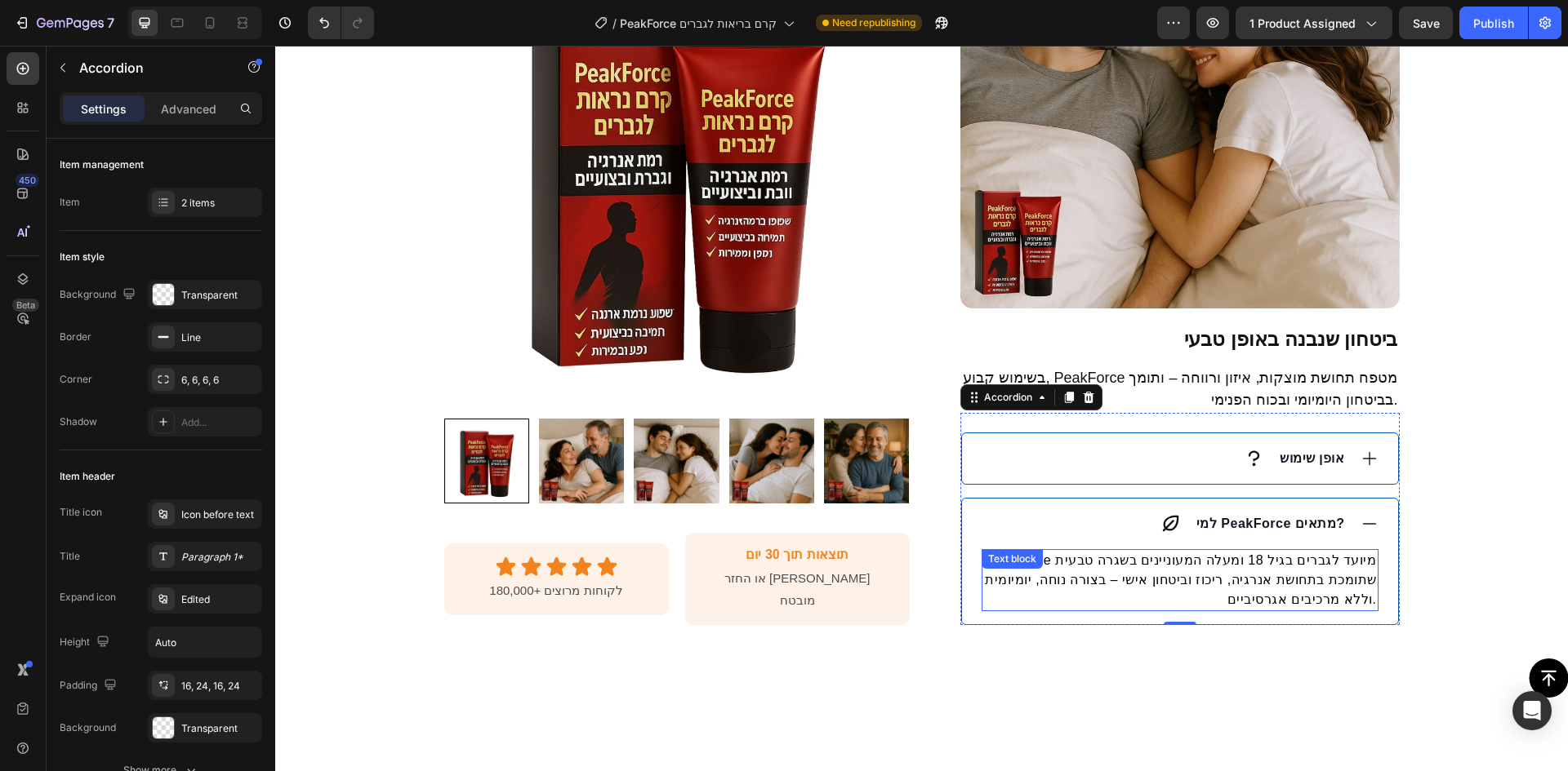
click at [1285, 582] on p "PeakForce מיועד לגברים בגיל 18 ומעלה המעוניינים בשגרה טבעית שתומכת בתחושת אנרגי…" at bounding box center [1180, 580] width 394 height 58
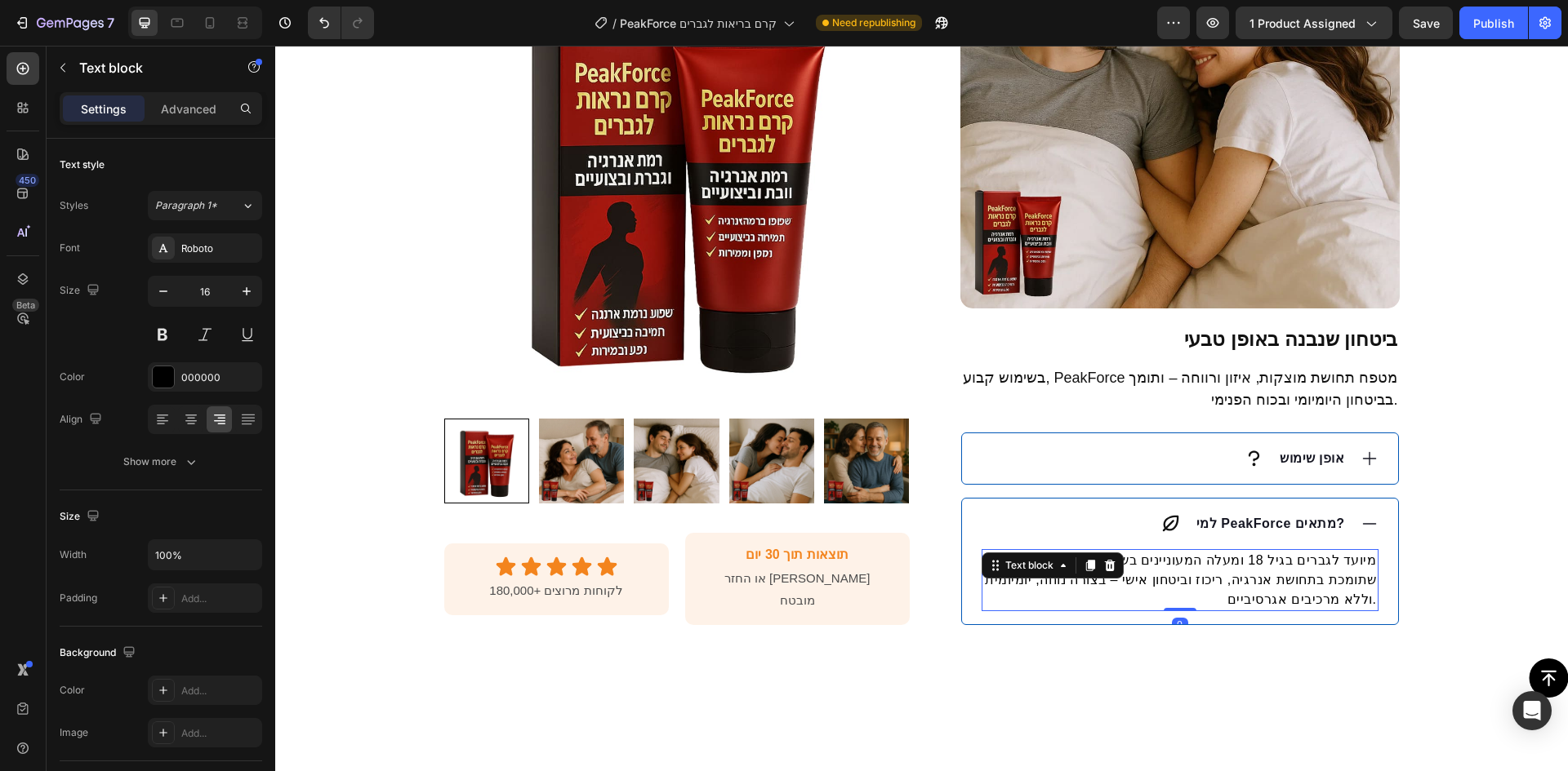
click at [1285, 582] on p "PeakForce מיועד לגברים בגיל 18 ומעלה המעוניינים בשגרה טבעית שתומכת בתחושת אנרגי…" at bounding box center [1180, 580] width 394 height 58
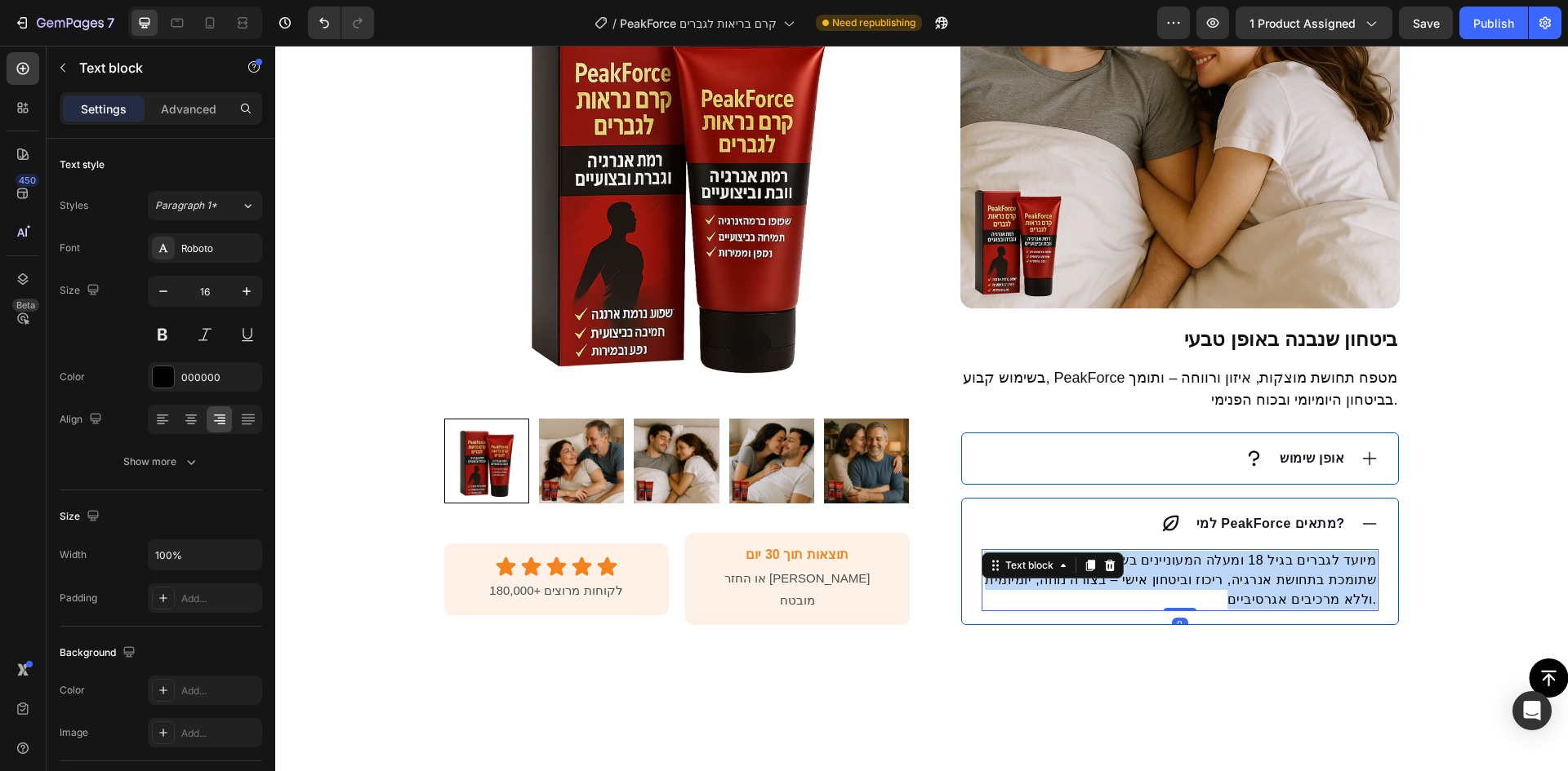
click at [1285, 582] on p "PeakForce מיועד לגברים בגיל 18 ומעלה המעוניינים בשגרה טבעית שתומכת בתחושת אנרגי…" at bounding box center [1180, 580] width 394 height 58
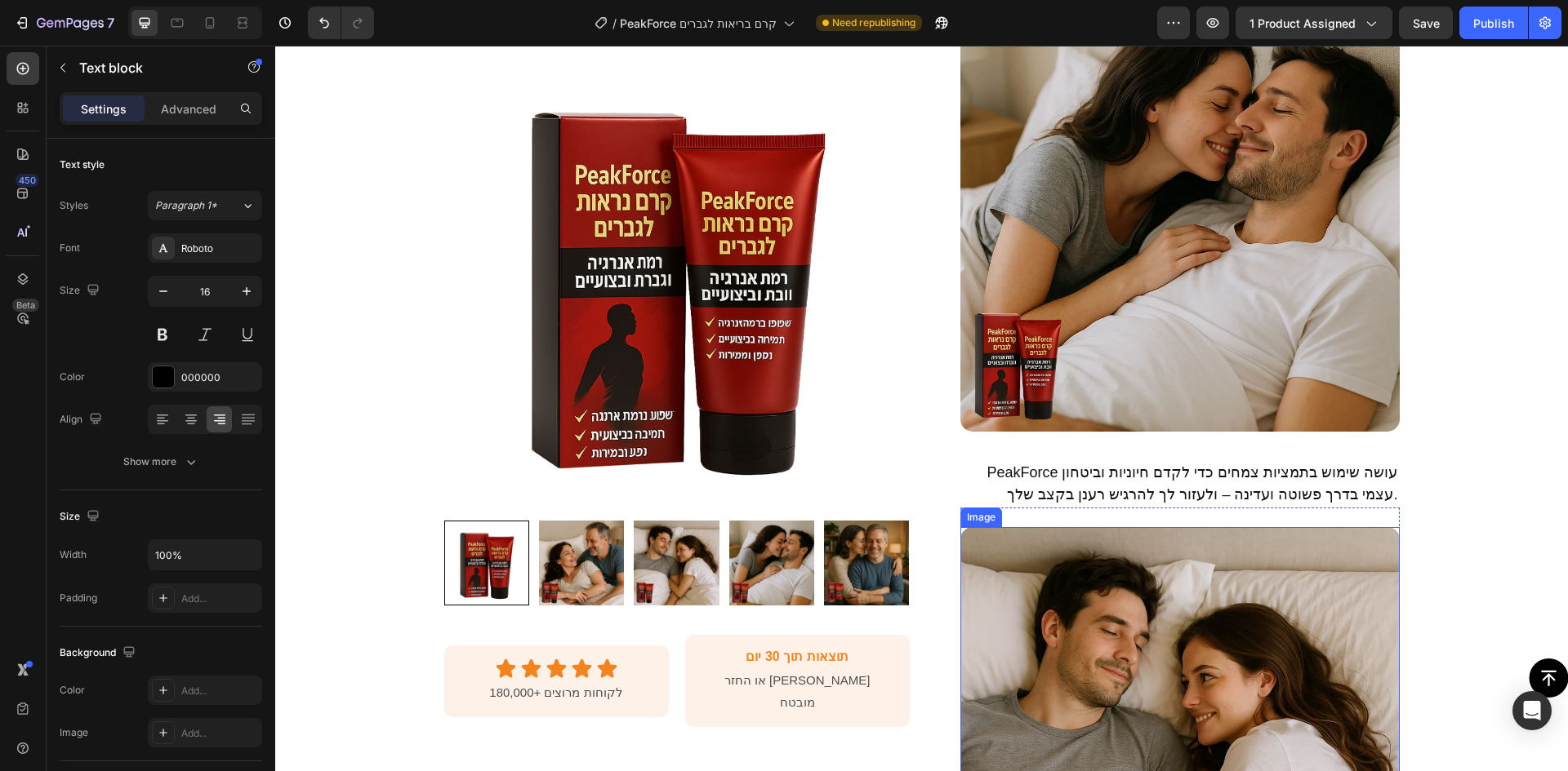
scroll to position [740, 0]
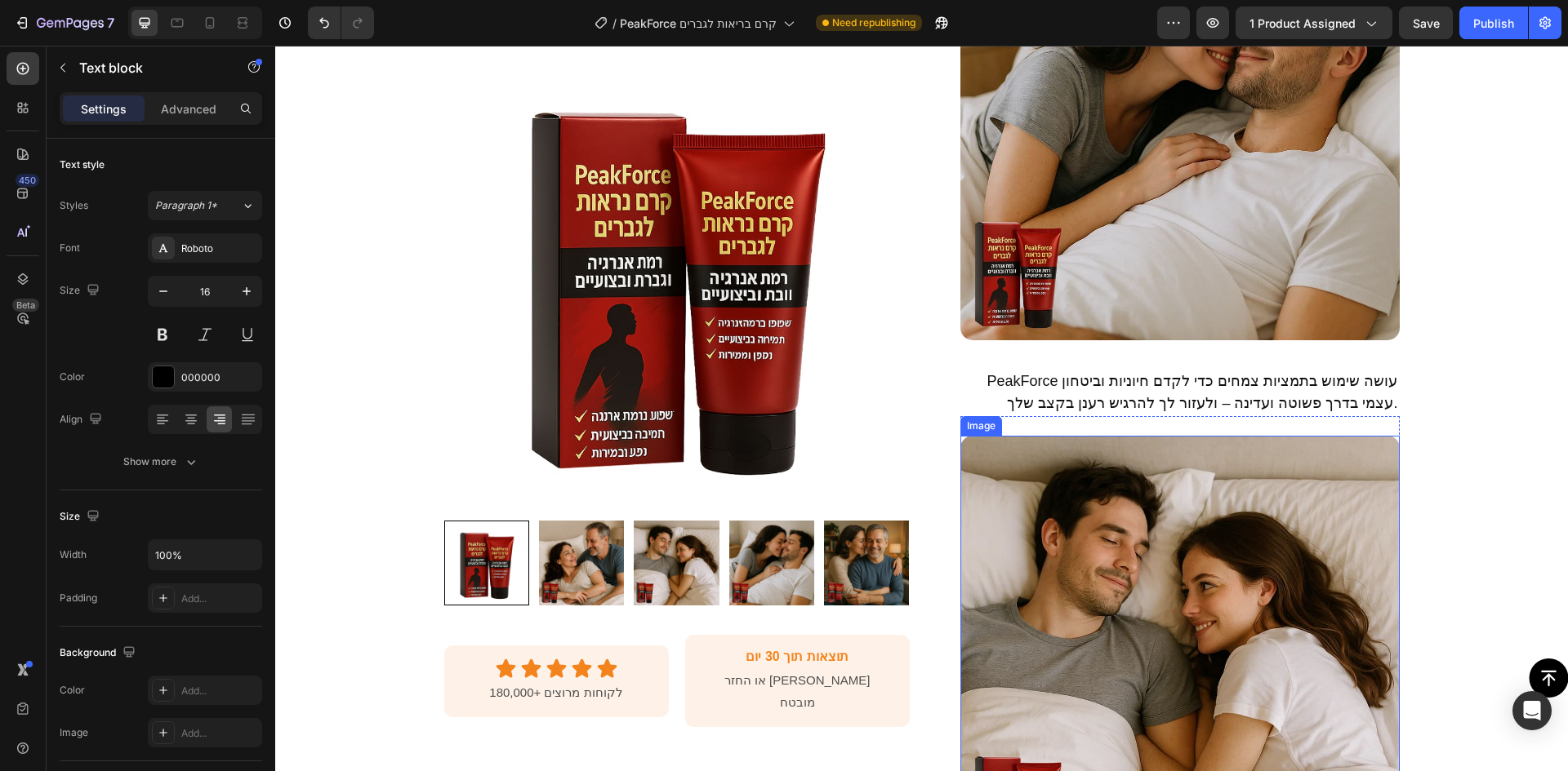
click at [1132, 612] on img at bounding box center [1179, 655] width 439 height 439
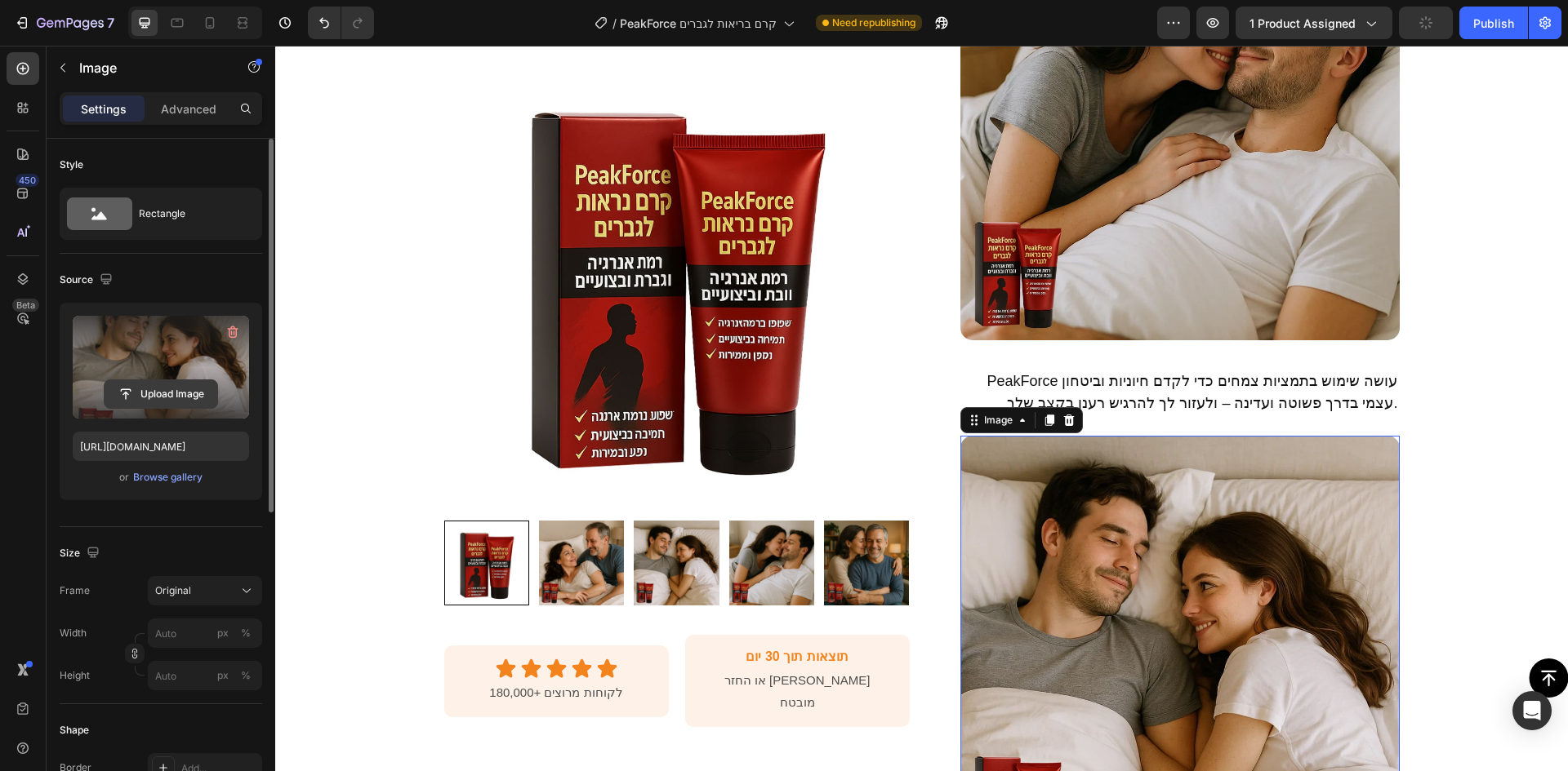
click at [176, 397] on input "file" at bounding box center [161, 395] width 113 height 28
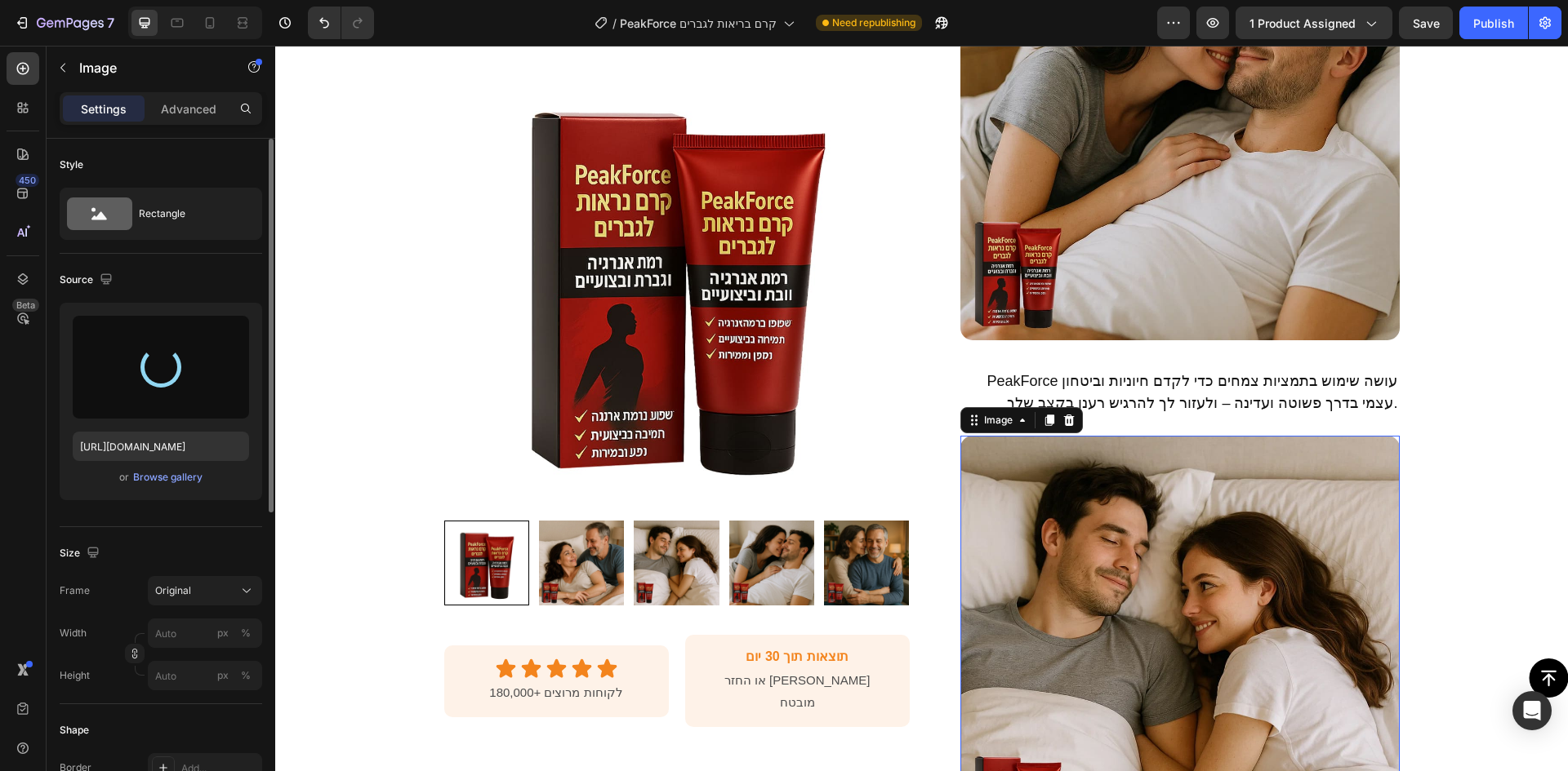
type input "[URL][DOMAIN_NAME]"
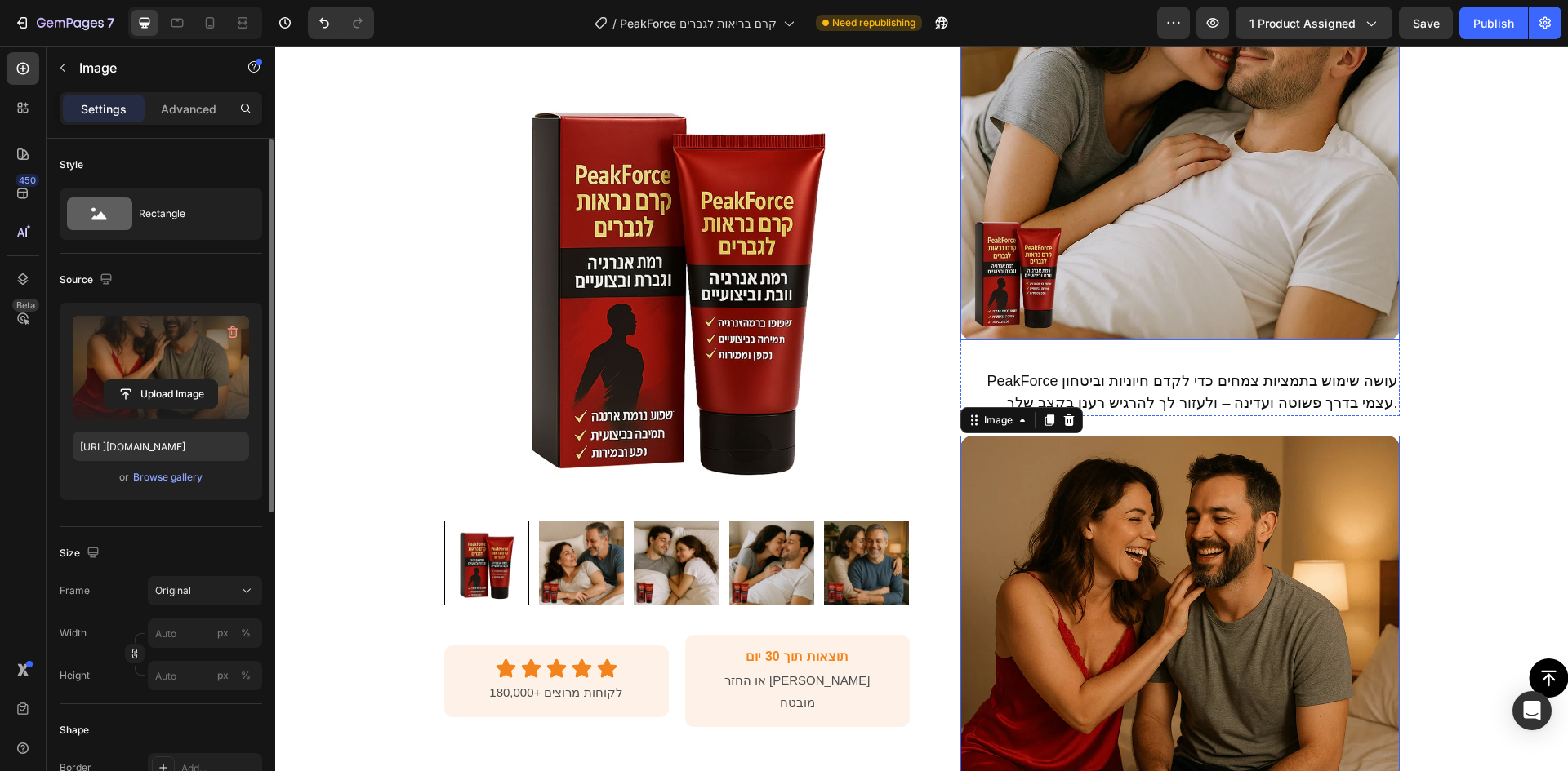
click at [1075, 289] on img at bounding box center [1179, 120] width 439 height 439
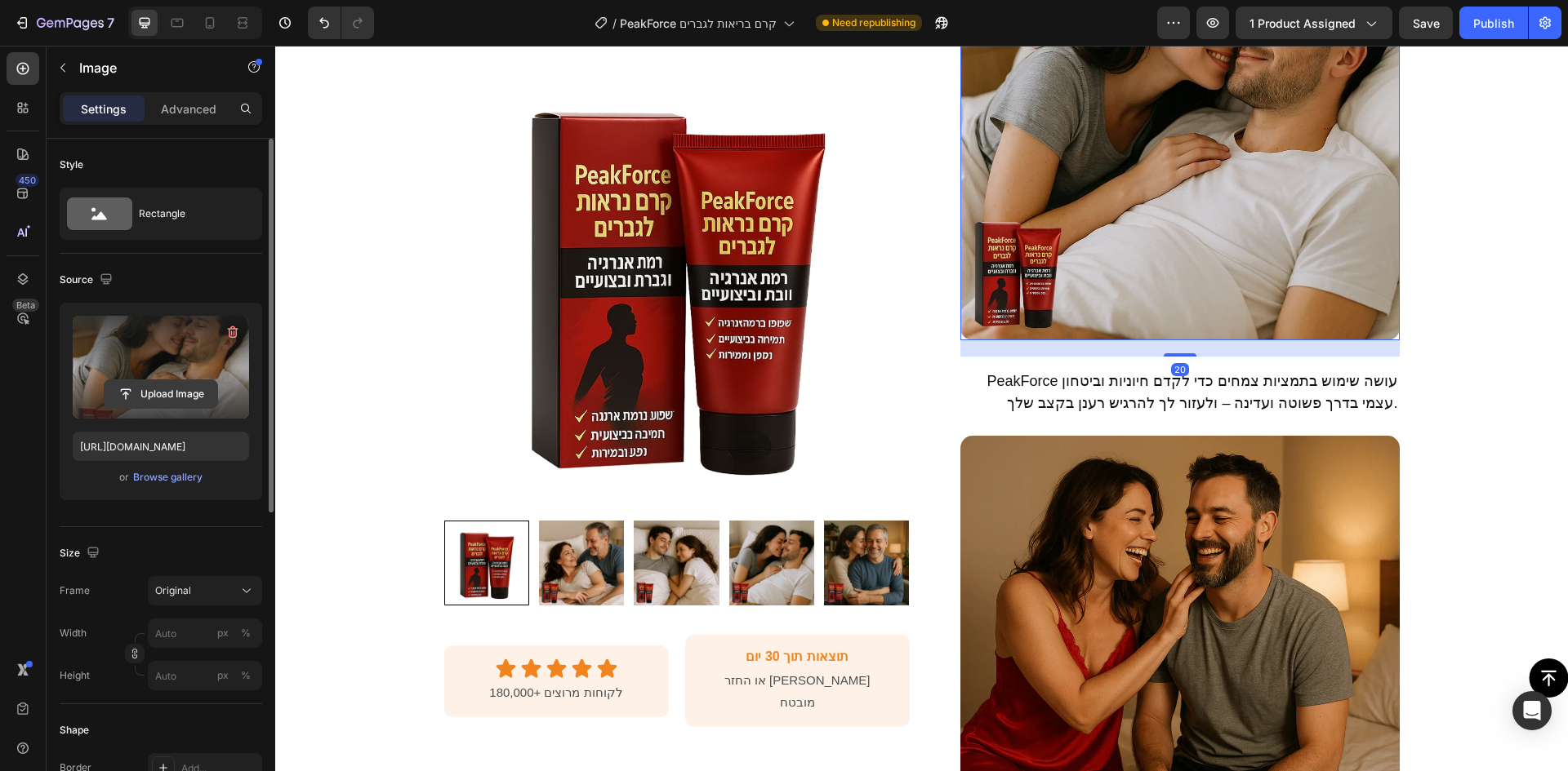
click at [180, 397] on input "file" at bounding box center [161, 395] width 113 height 28
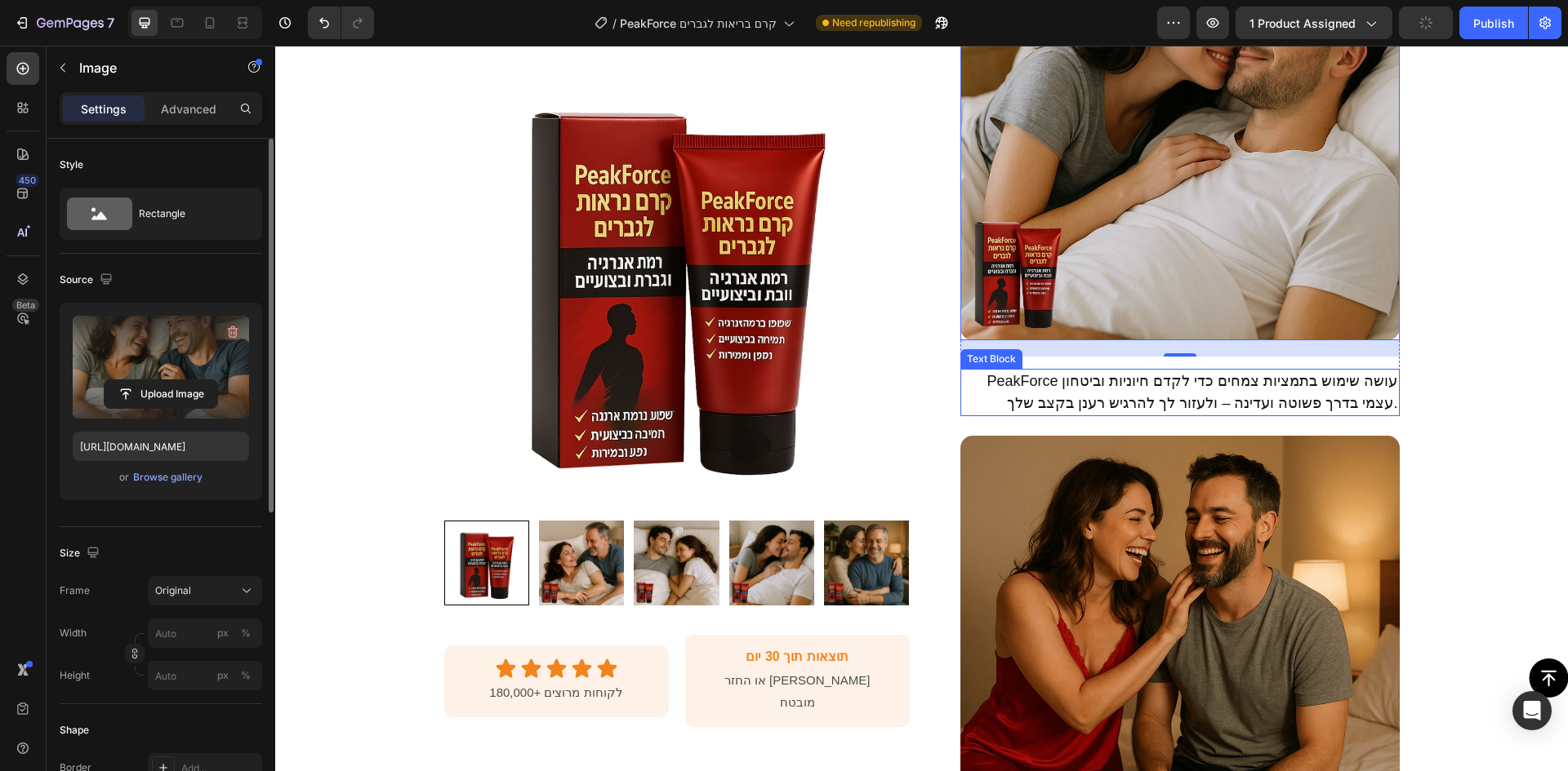
type input "[URL][DOMAIN_NAME]"
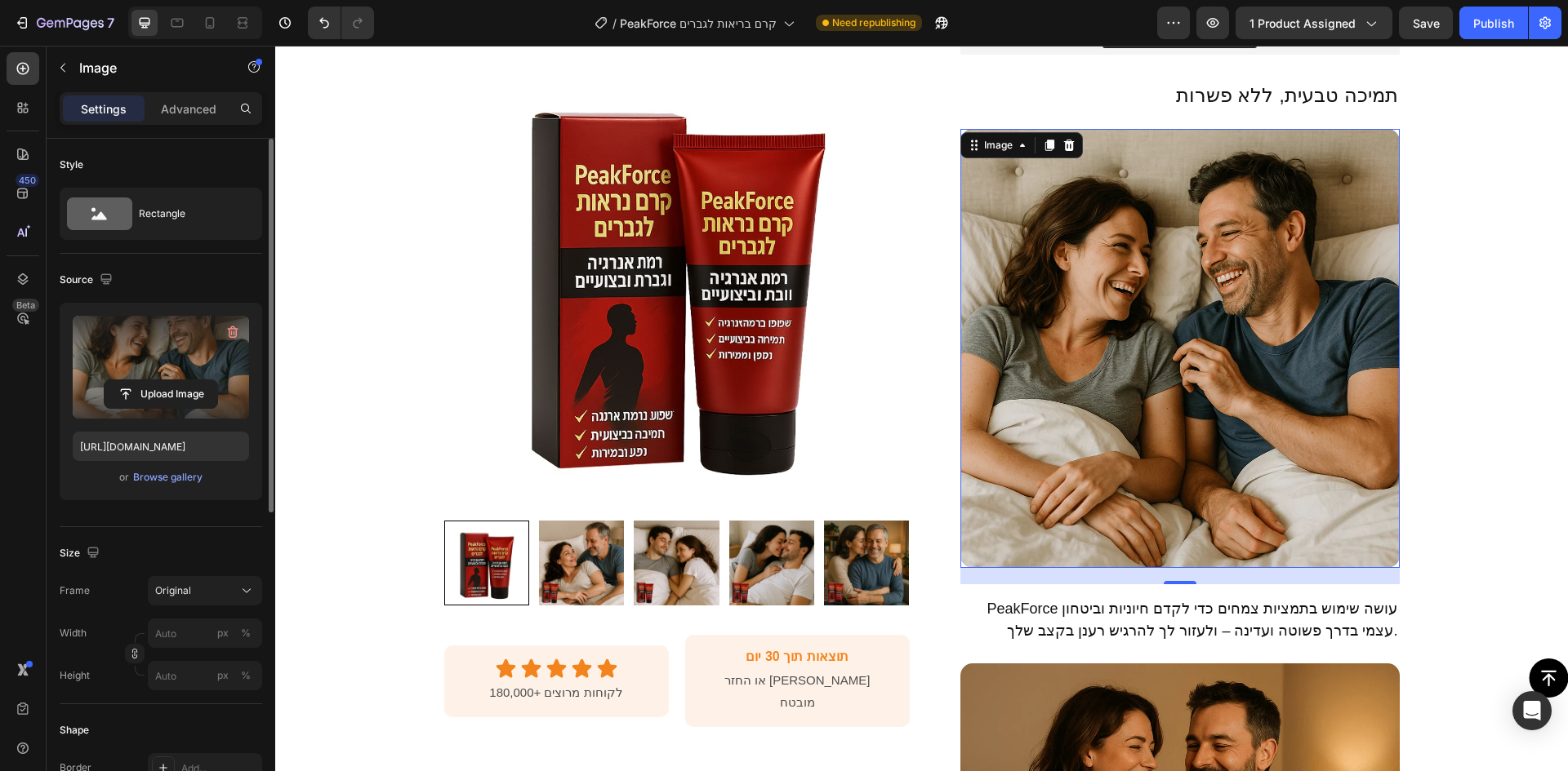
scroll to position [495, 0]
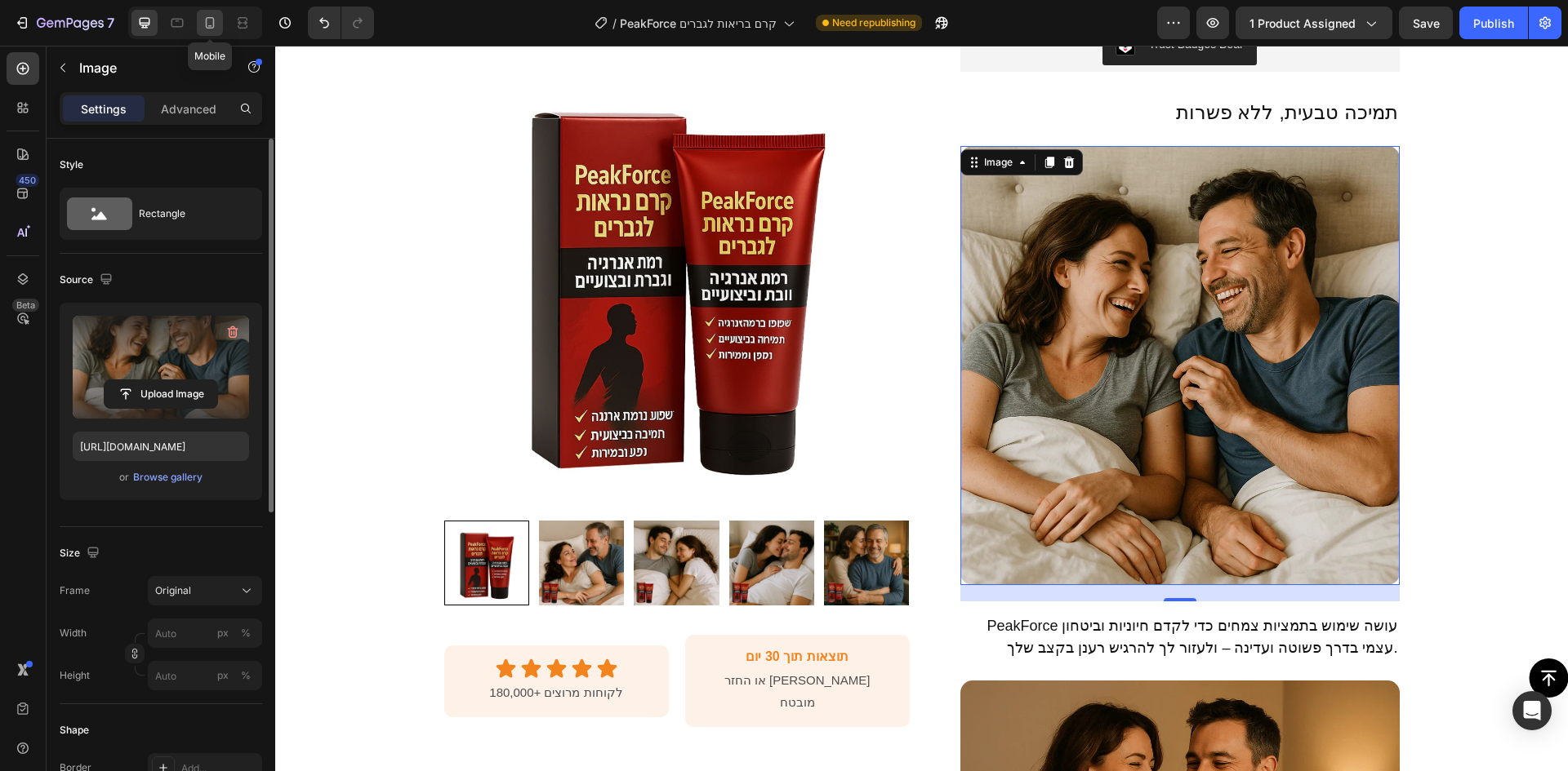
click at [218, 30] on icon at bounding box center [210, 23] width 16 height 16
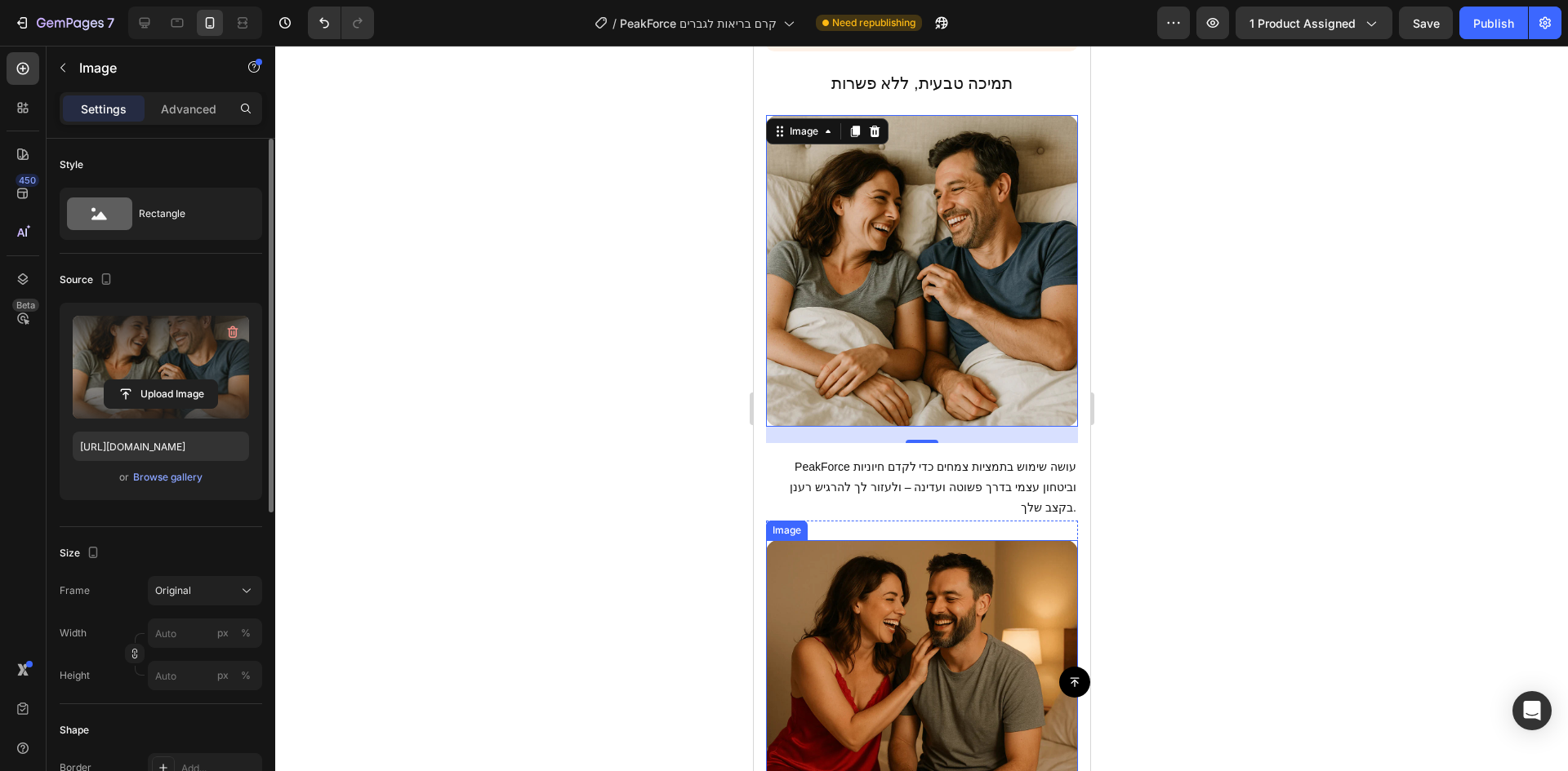
scroll to position [1281, 0]
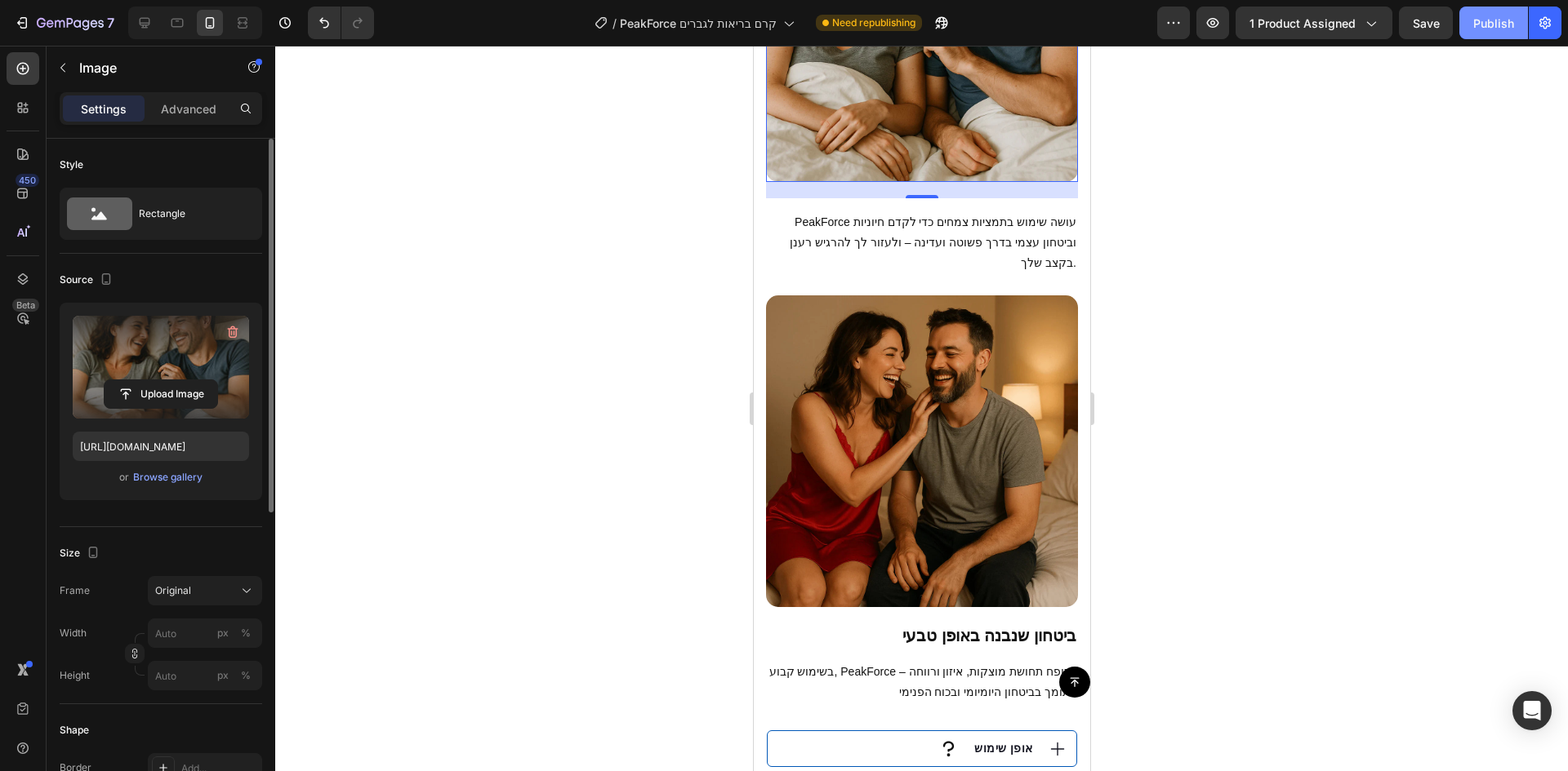
click at [1501, 18] on div "Publish" at bounding box center [1494, 23] width 41 height 17
drag, startPoint x: 142, startPoint y: 33, endPoint x: 198, endPoint y: 58, distance: 61.3
click at [142, 32] on div at bounding box center [145, 23] width 26 height 26
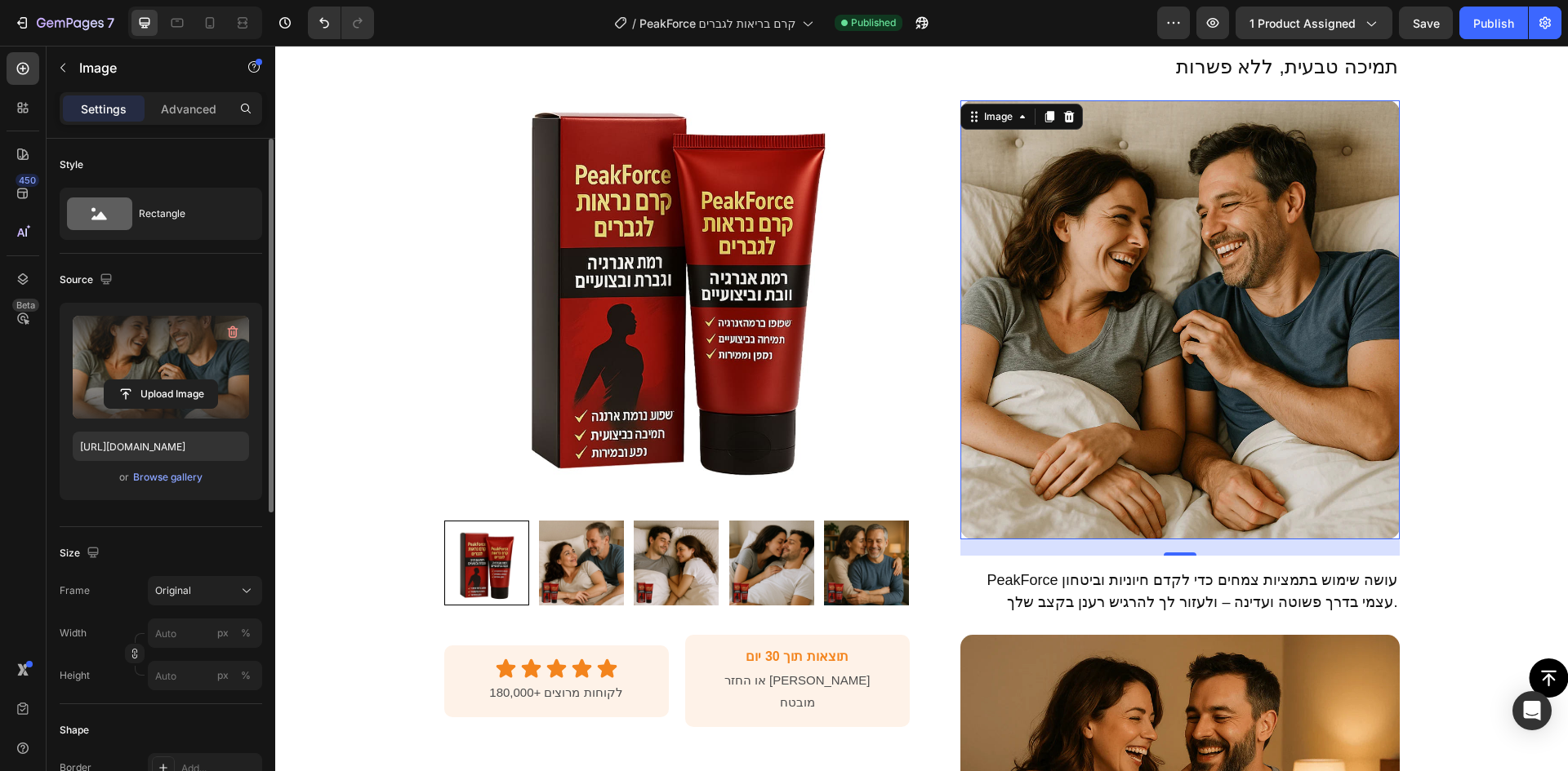
scroll to position [537, 0]
